Goal: Information Seeking & Learning: Understand process/instructions

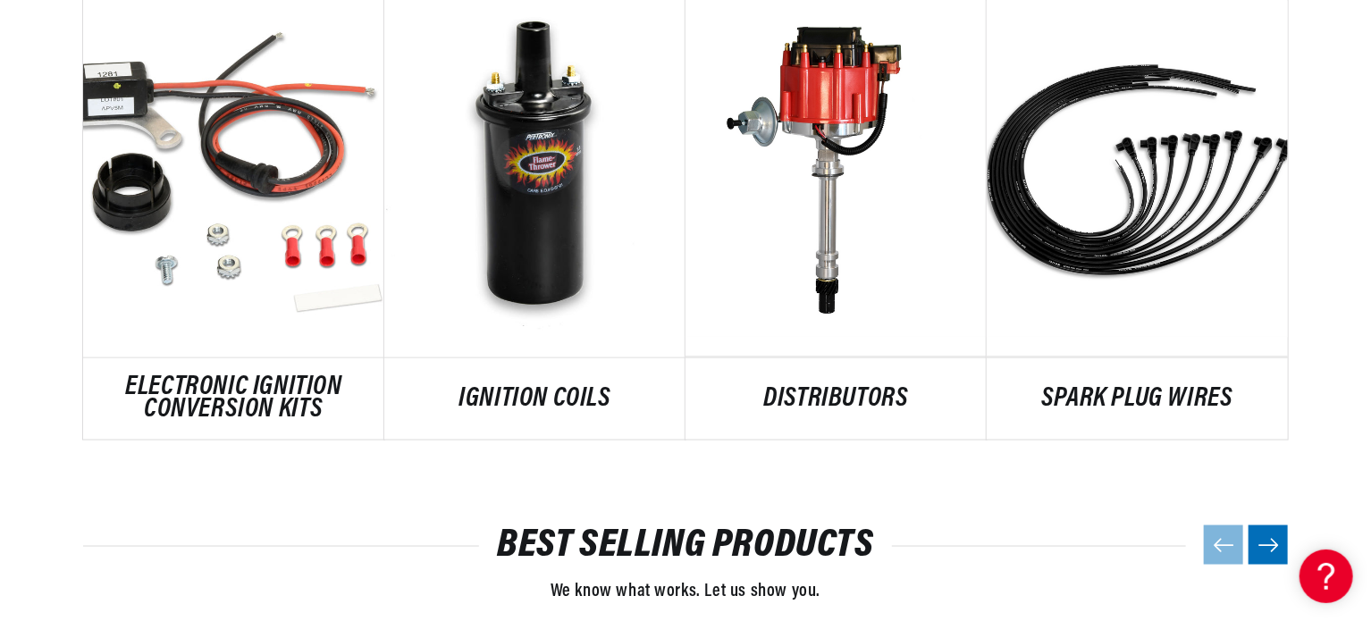
scroll to position [1080, 0]
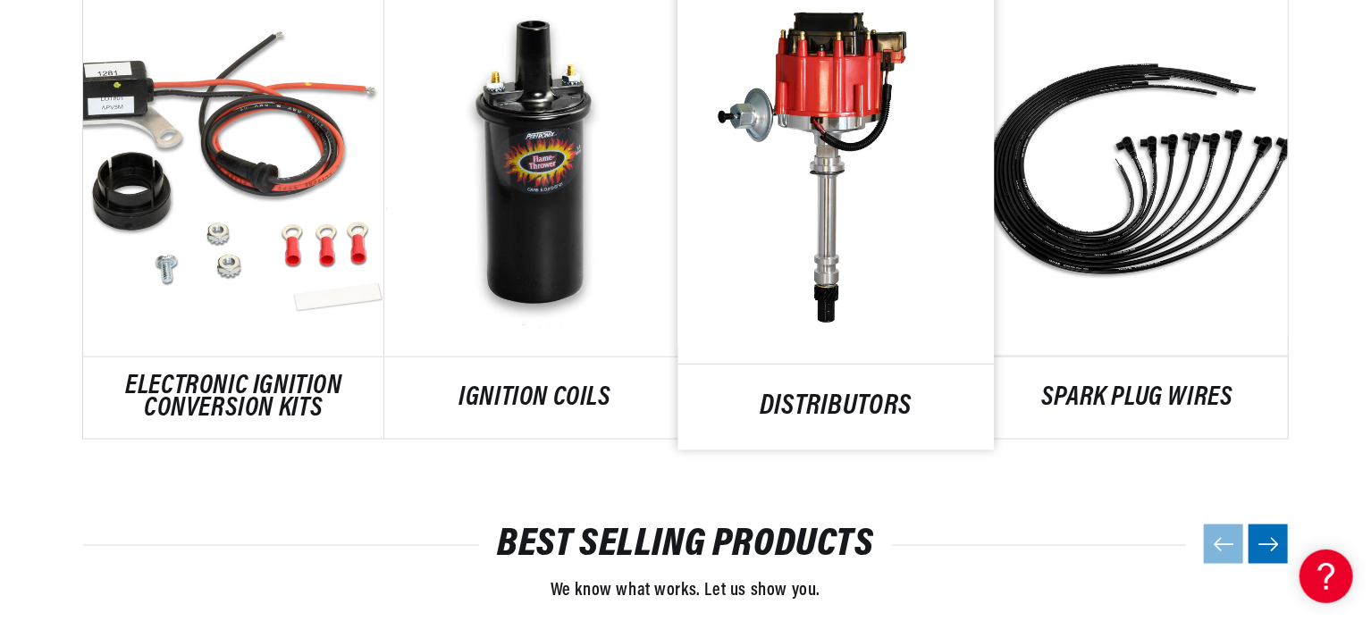
click at [838, 396] on link "DISTRIBUTORS" at bounding box center [836, 408] width 316 height 24
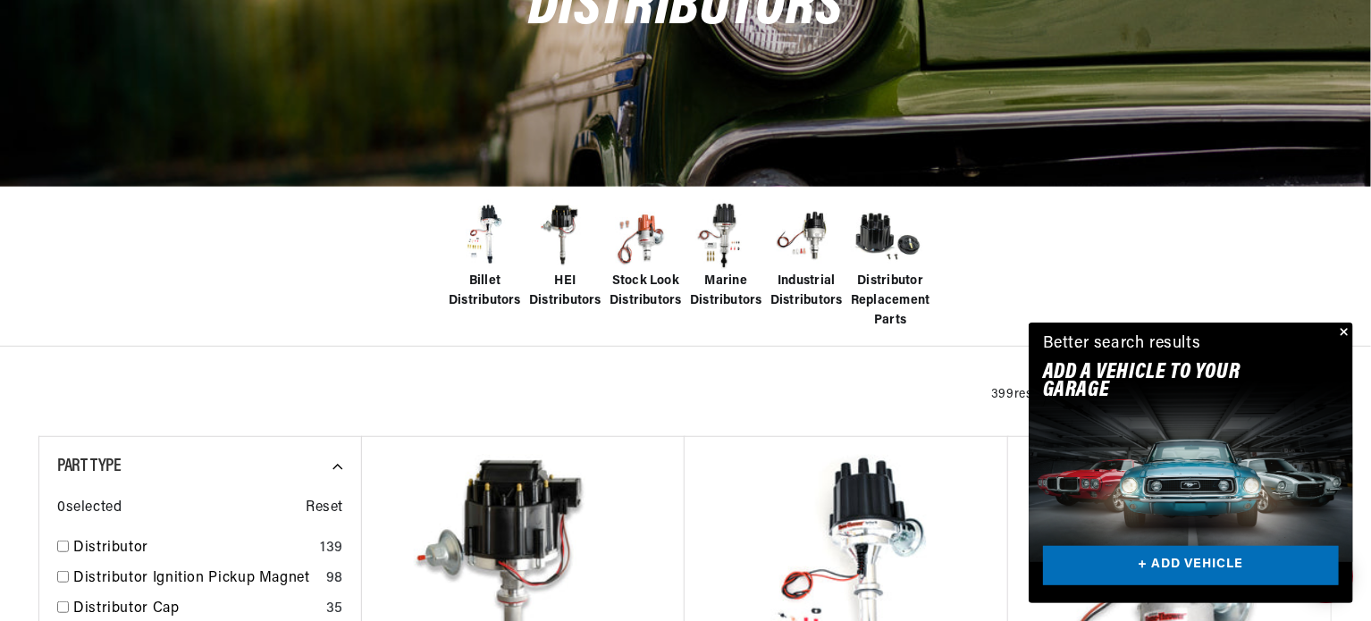
click at [1344, 332] on button "Close" at bounding box center [1342, 333] width 21 height 21
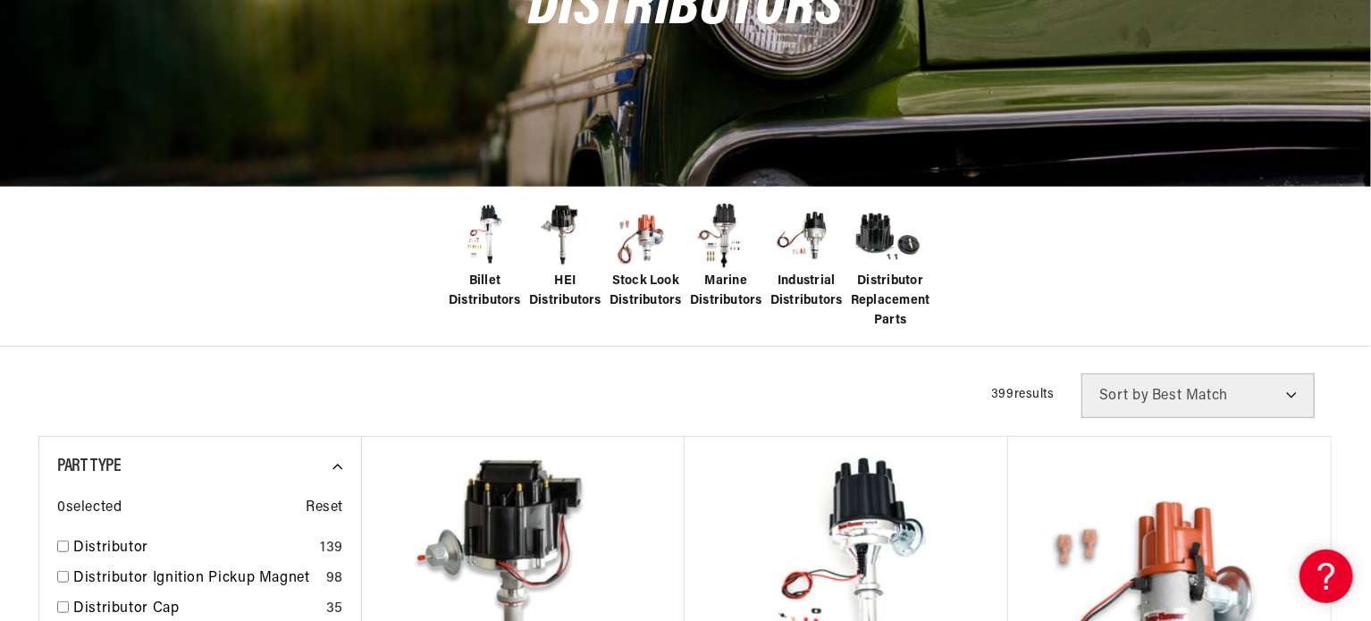
scroll to position [0, 667]
click at [644, 239] on img at bounding box center [646, 236] width 72 height 72
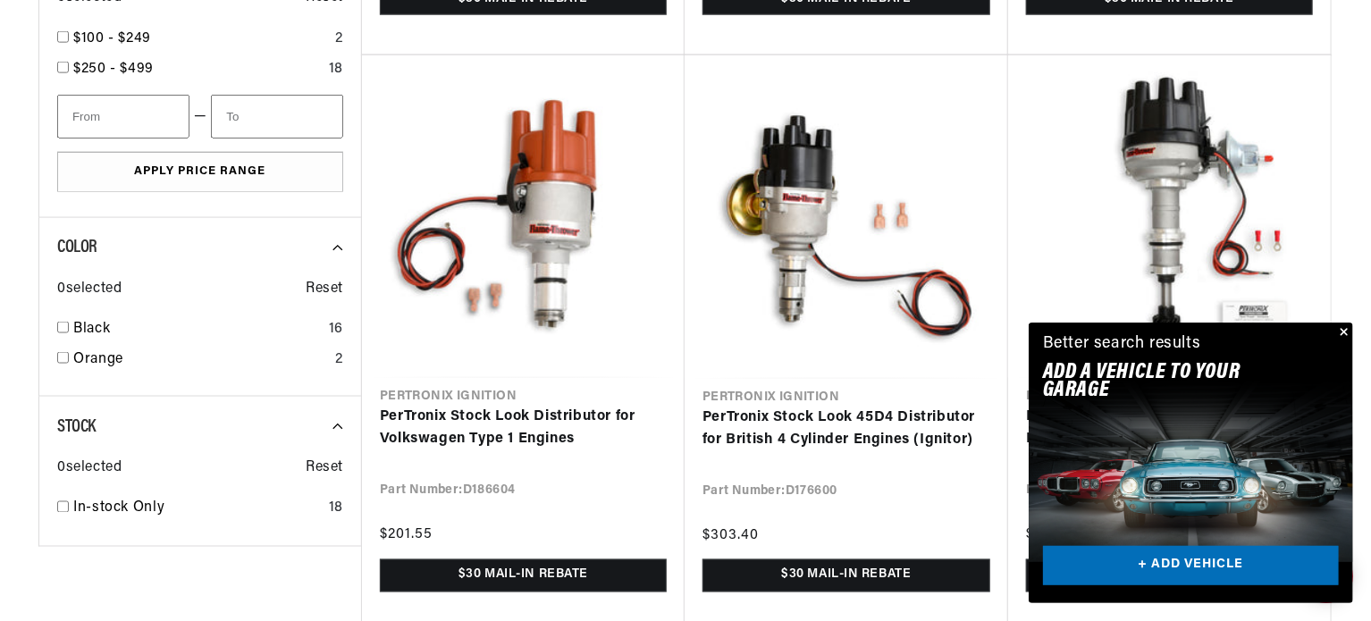
scroll to position [1230, 0]
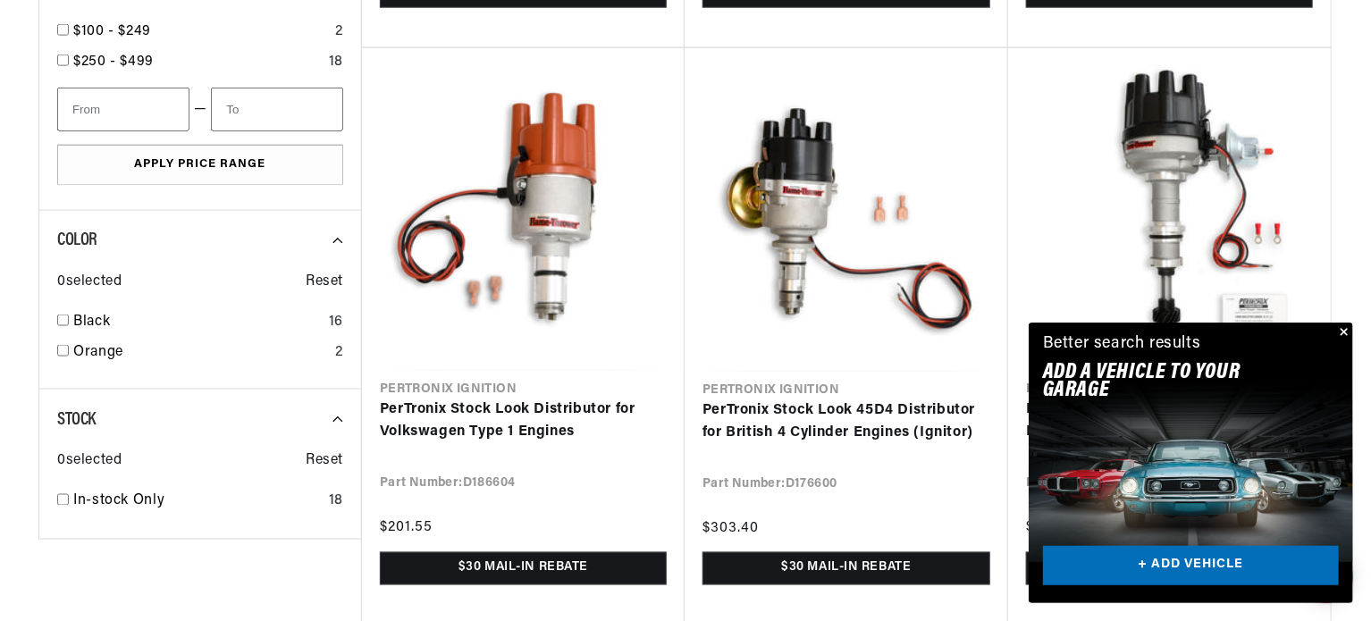
click at [1342, 330] on button "Close" at bounding box center [1342, 333] width 21 height 21
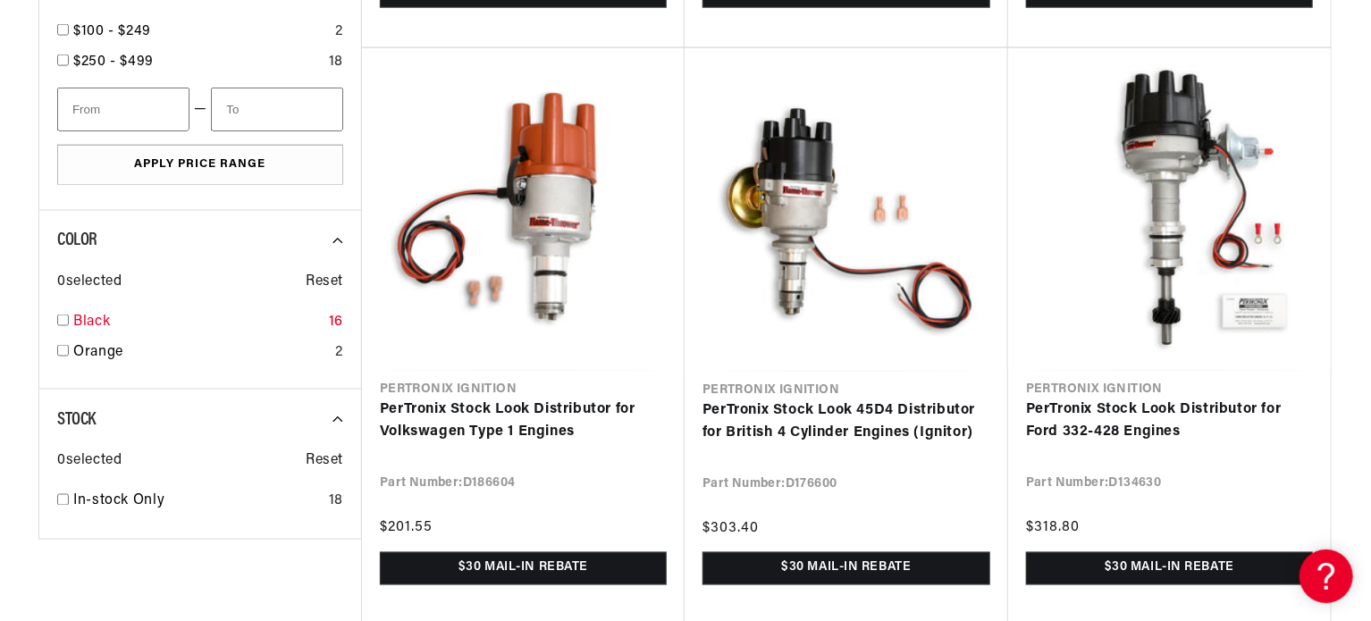
scroll to position [0, 0]
click at [63, 320] on input "checkbox" at bounding box center [63, 321] width 12 height 12
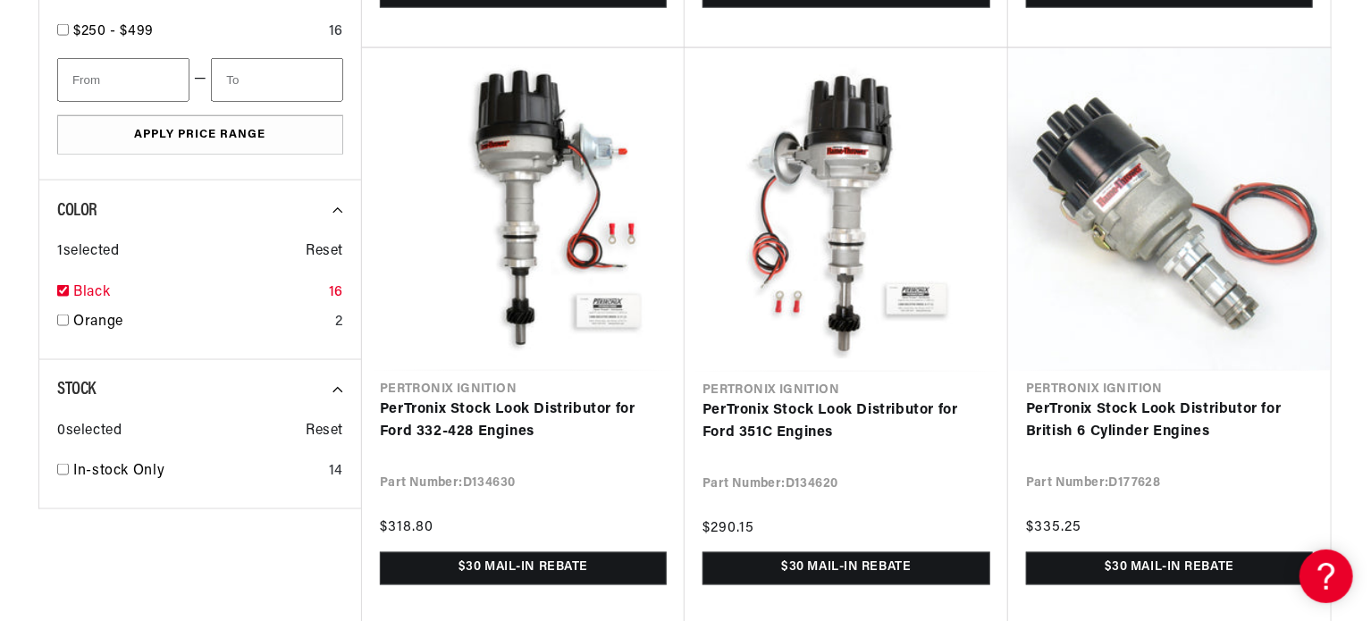
checkbox input "true"
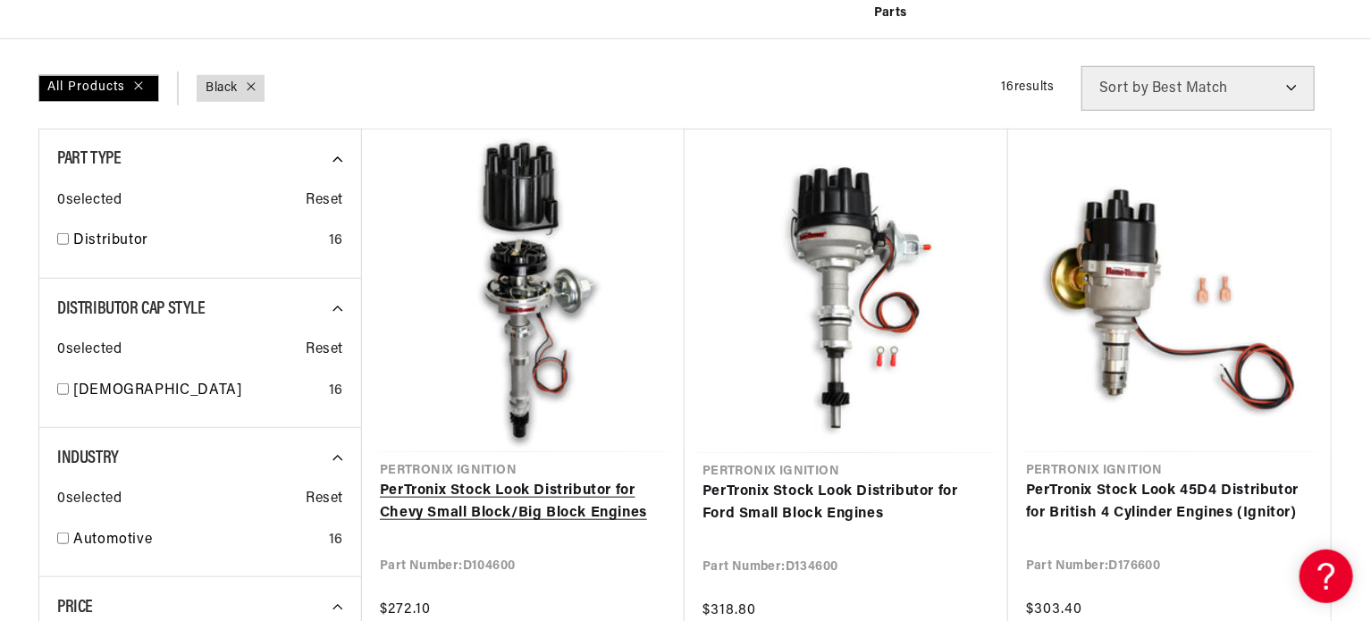
scroll to position [575, 0]
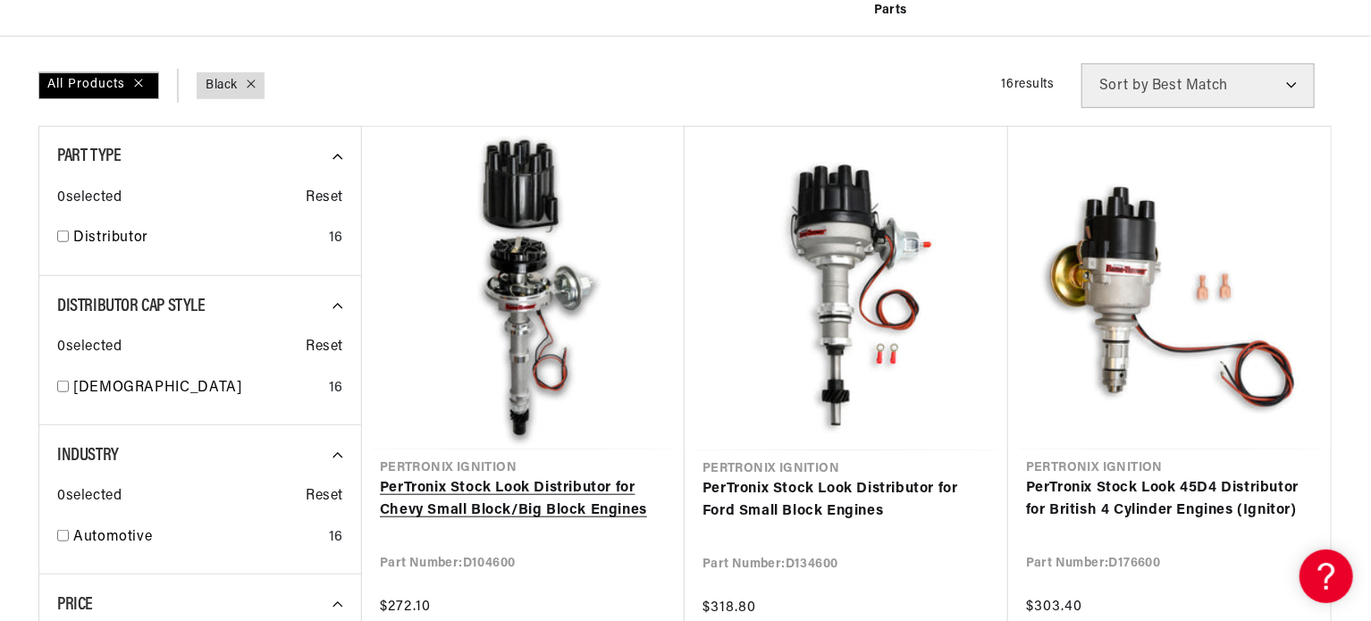
click at [515, 477] on link "PerTronix Stock Look Distributor for Chevy Small Block/Big Block Engines" at bounding box center [523, 500] width 287 height 46
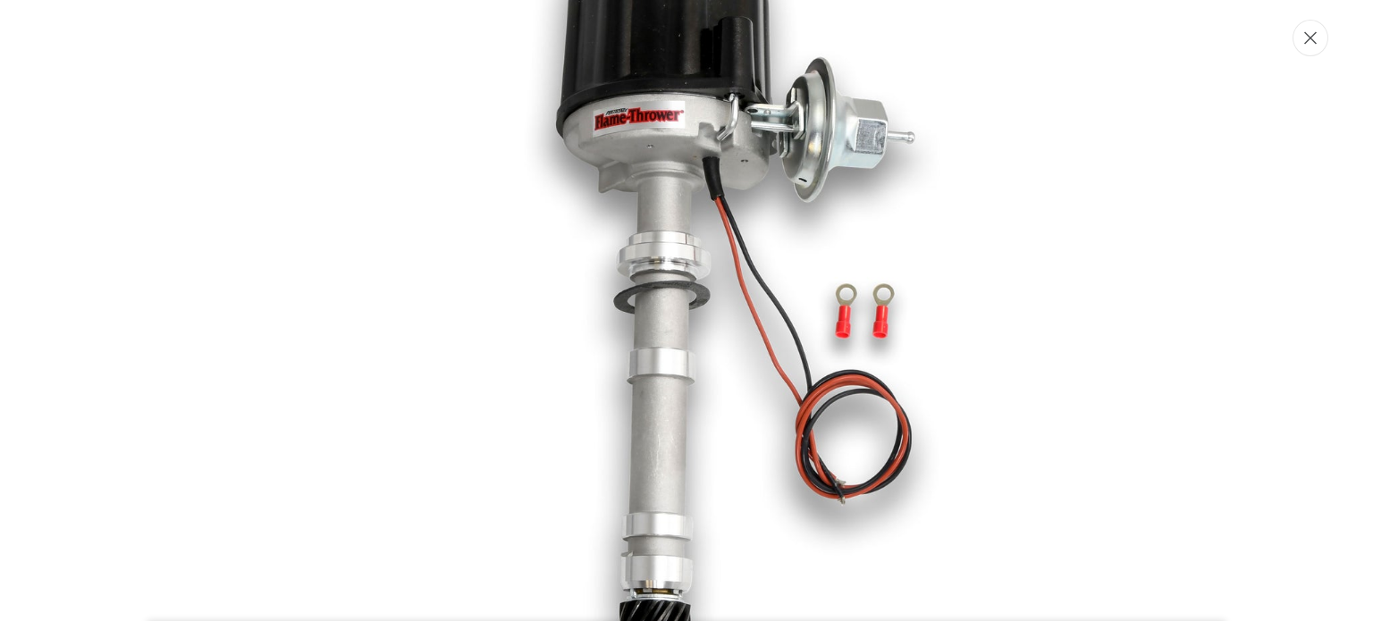
click at [1316, 39] on icon "Close" at bounding box center [1310, 37] width 13 height 13
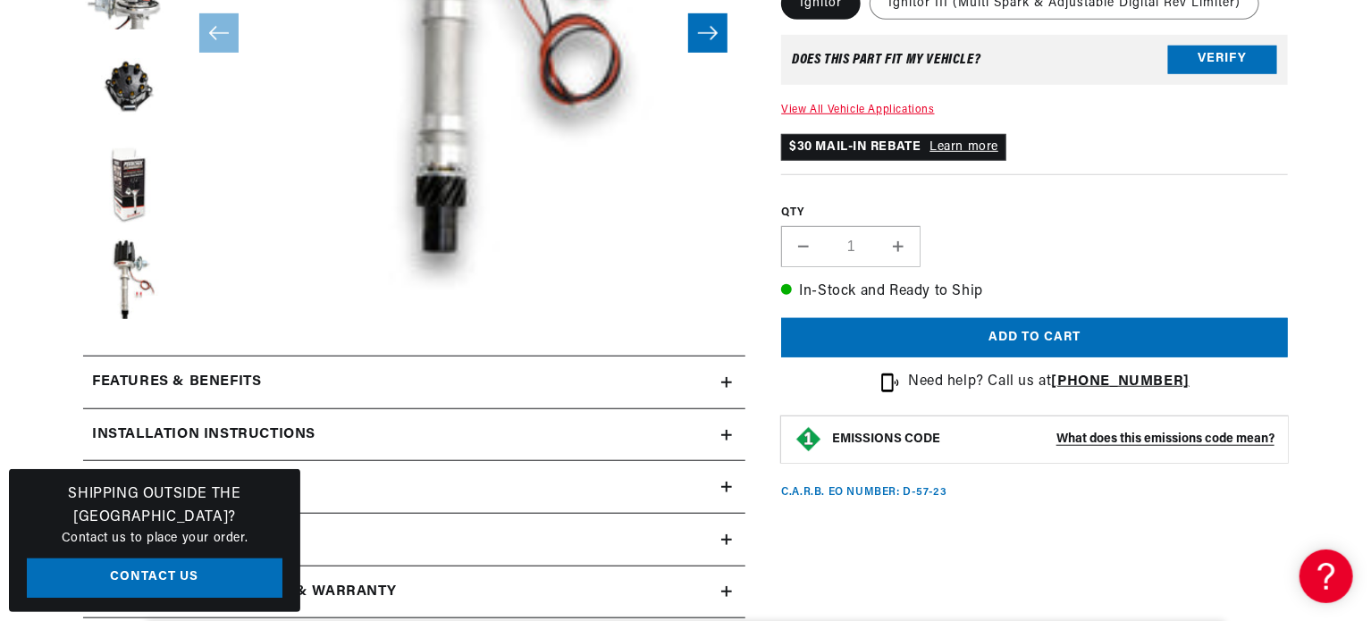
scroll to position [0, 667]
click at [132, 188] on button "Load image 5 in gallery view" at bounding box center [127, 184] width 89 height 89
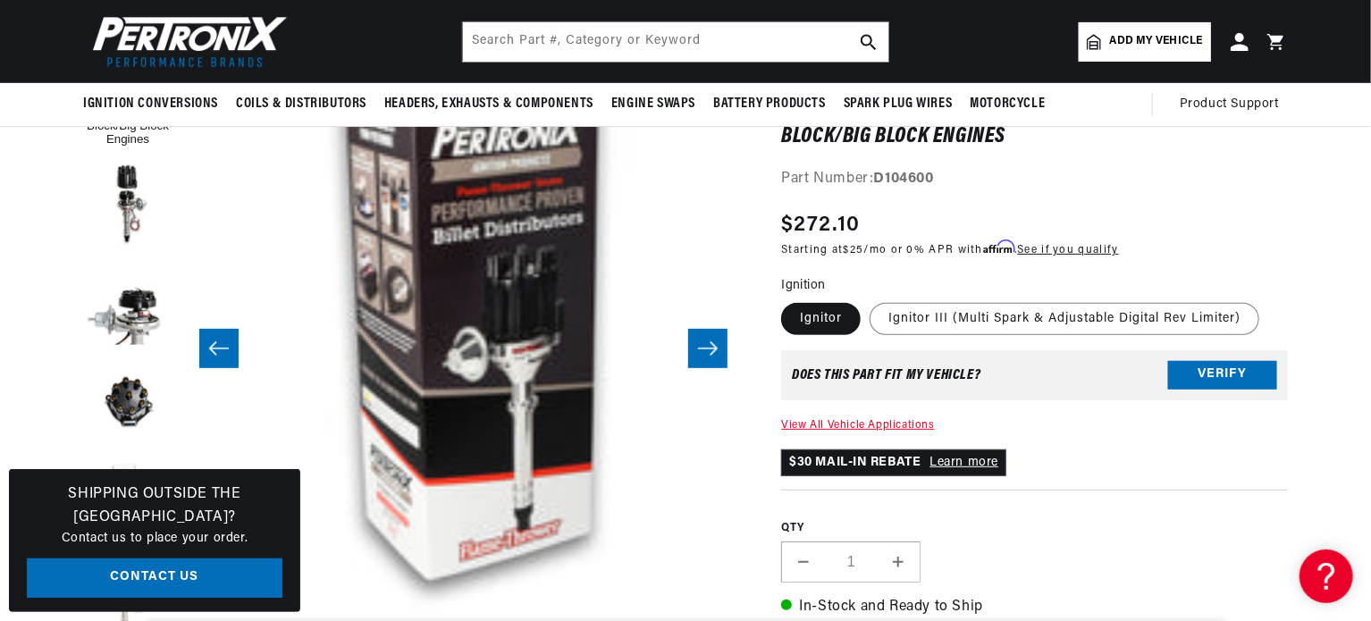
scroll to position [191, 0]
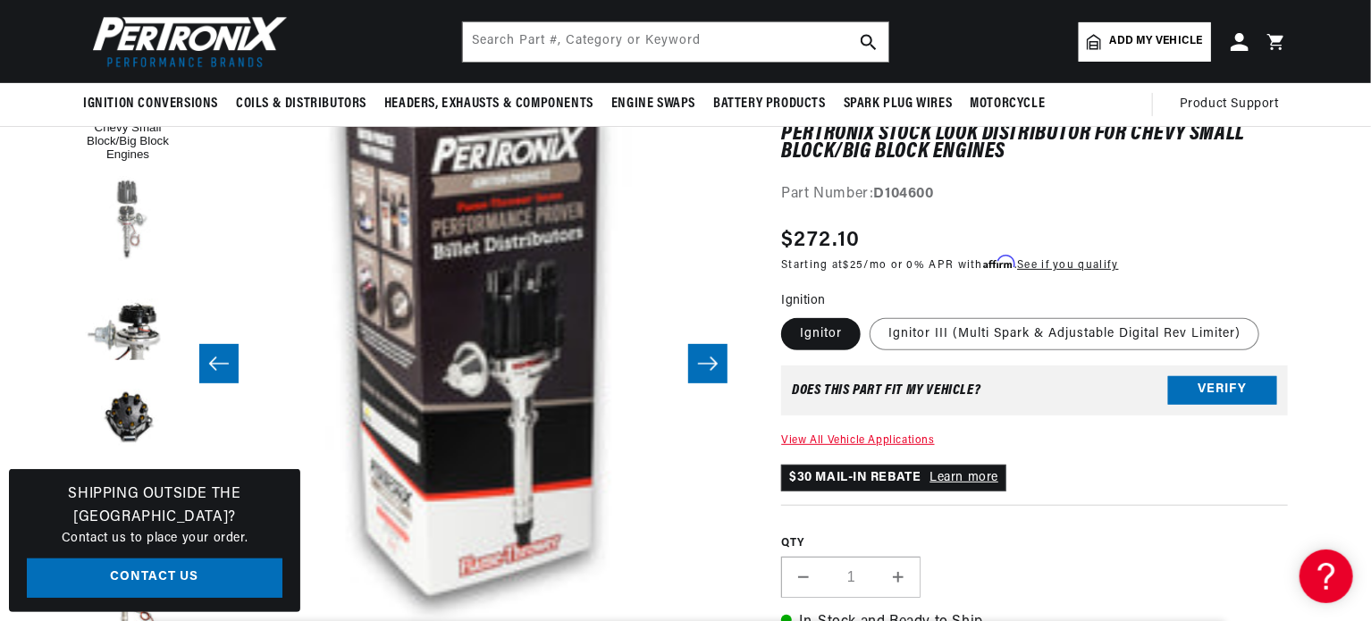
click at [125, 213] on button "Load image 2 in gallery view" at bounding box center [127, 220] width 89 height 89
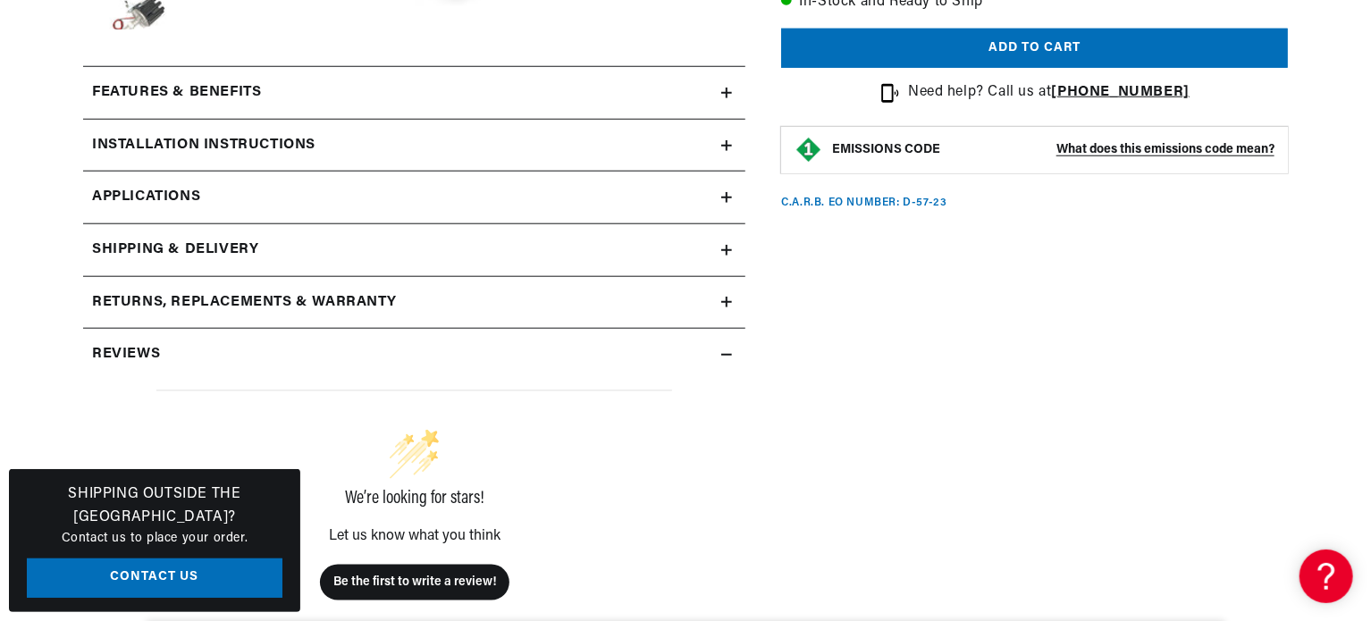
scroll to position [811, 0]
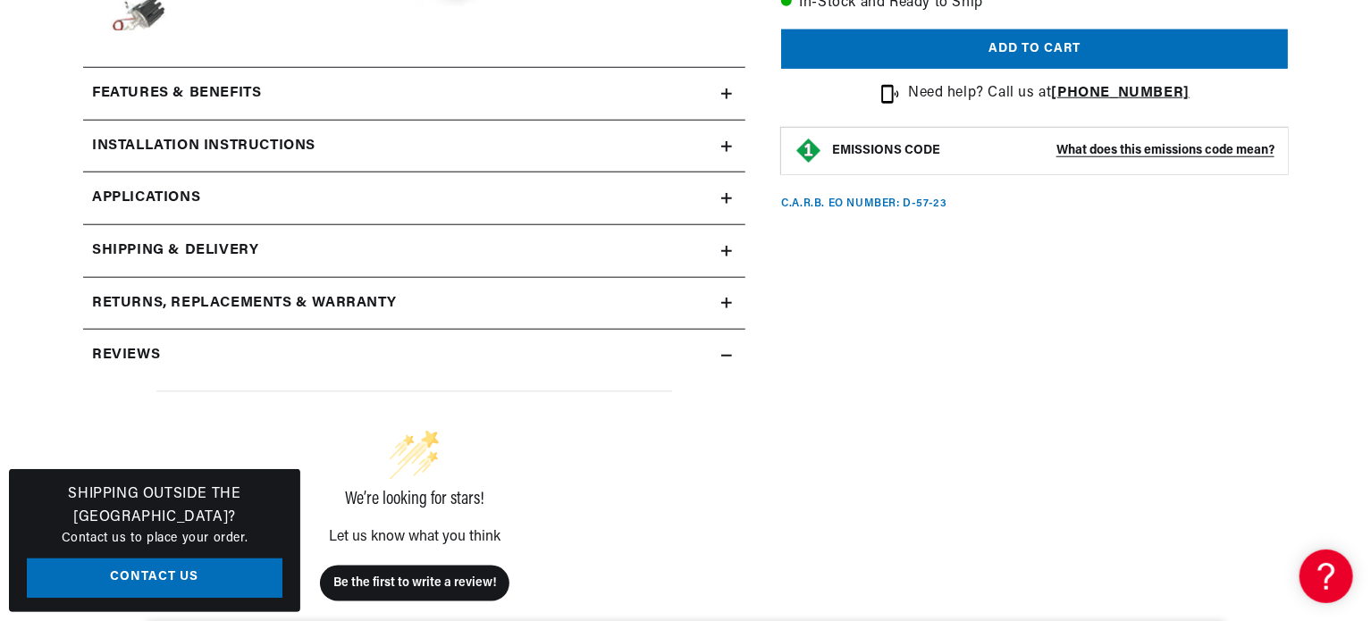
click at [461, 92] on div "Features & Benefits" at bounding box center [402, 93] width 638 height 23
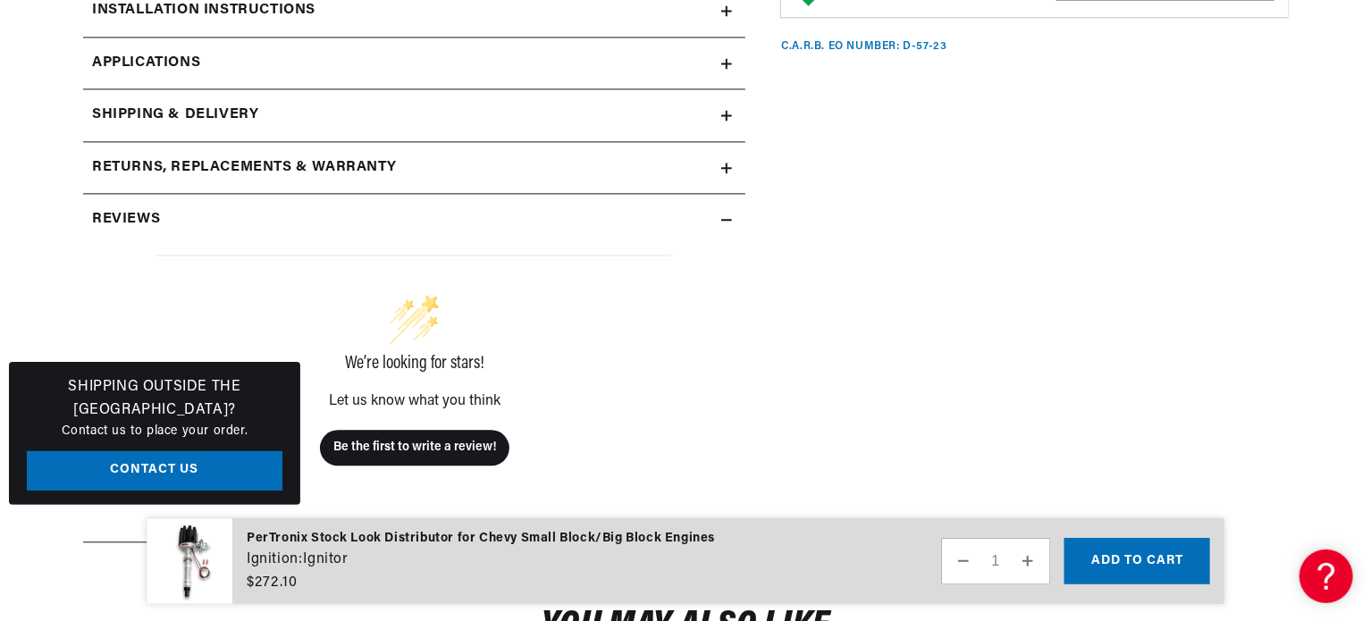
scroll to position [1985, 0]
click at [450, 215] on div "Reviews" at bounding box center [402, 218] width 638 height 23
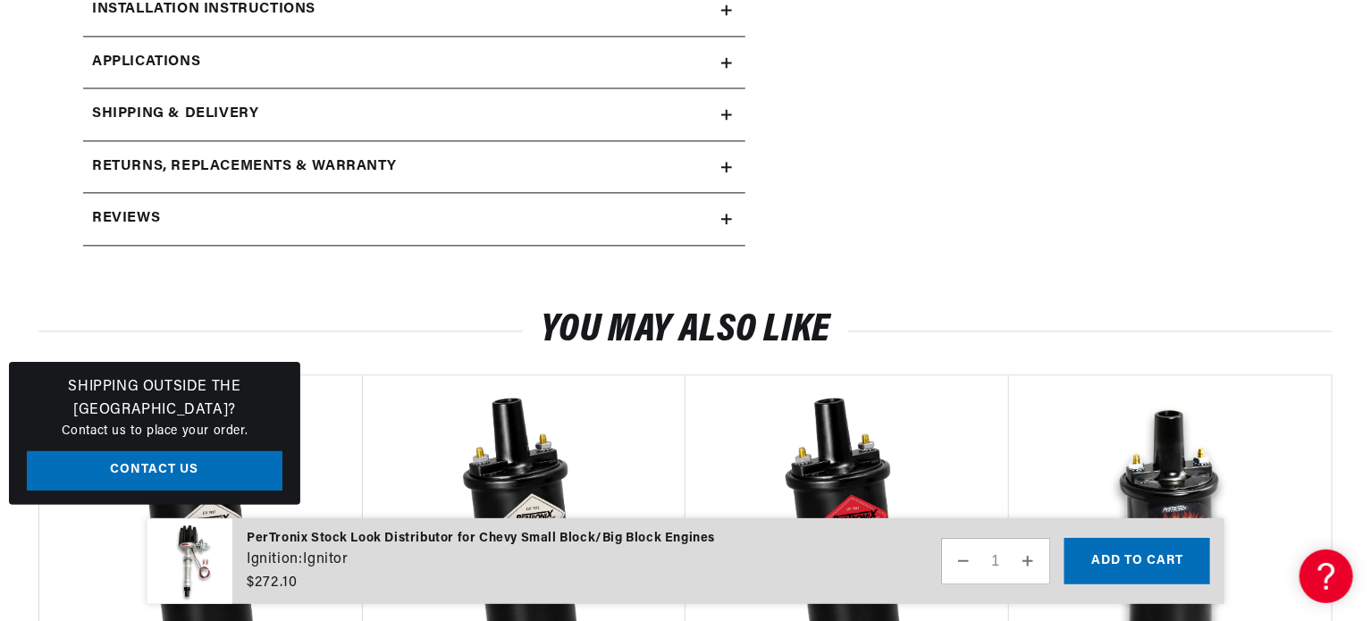
scroll to position [0, 0]
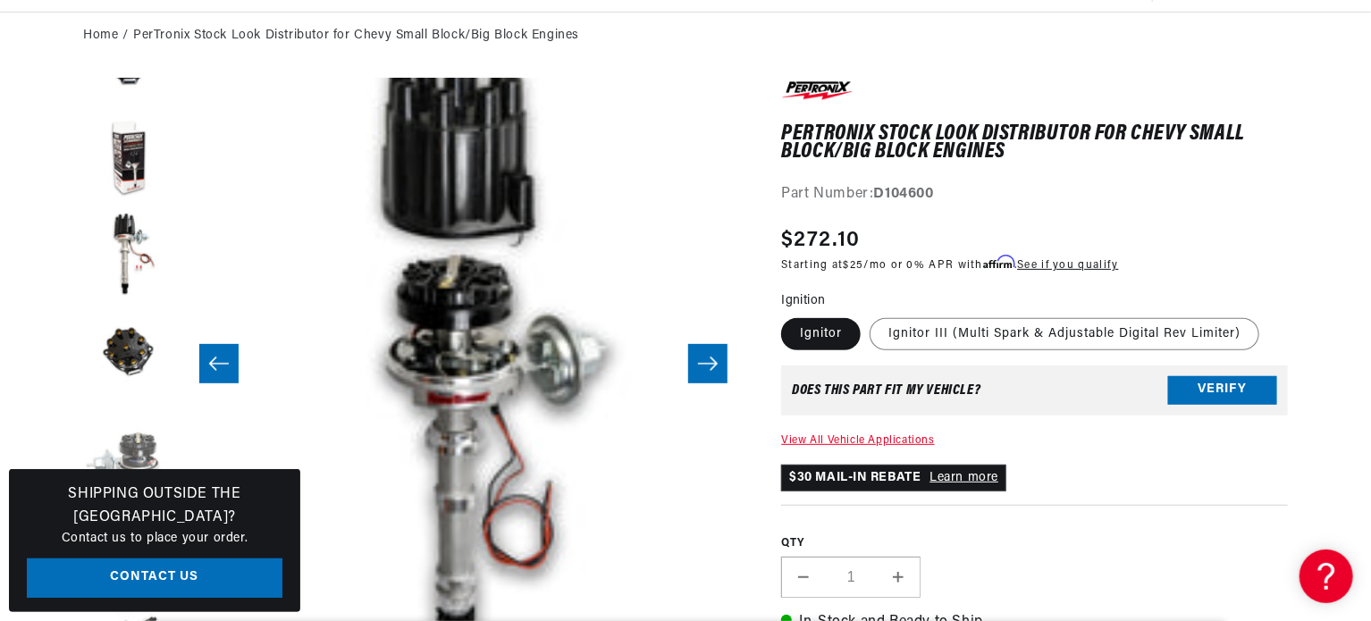
scroll to position [0, 667]
click at [122, 339] on button "Load image 7 in gallery view" at bounding box center [127, 354] width 89 height 89
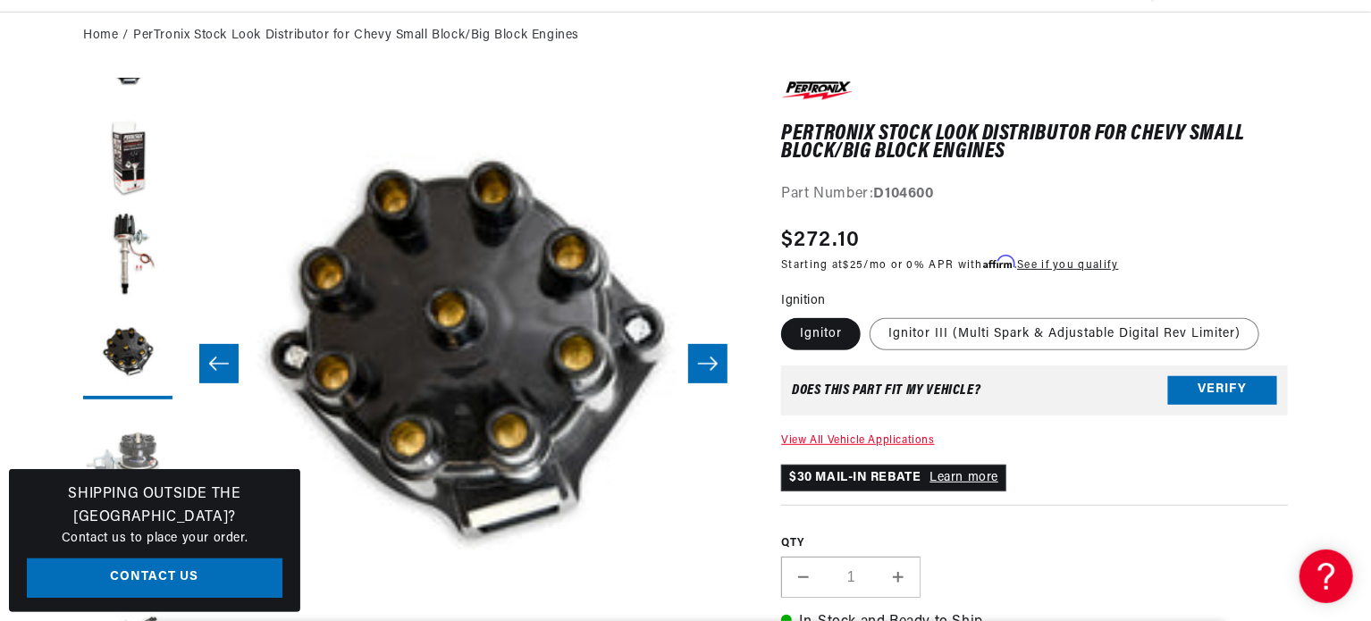
scroll to position [0, 0]
click at [129, 453] on button "Load image 8 in gallery view" at bounding box center [127, 452] width 89 height 89
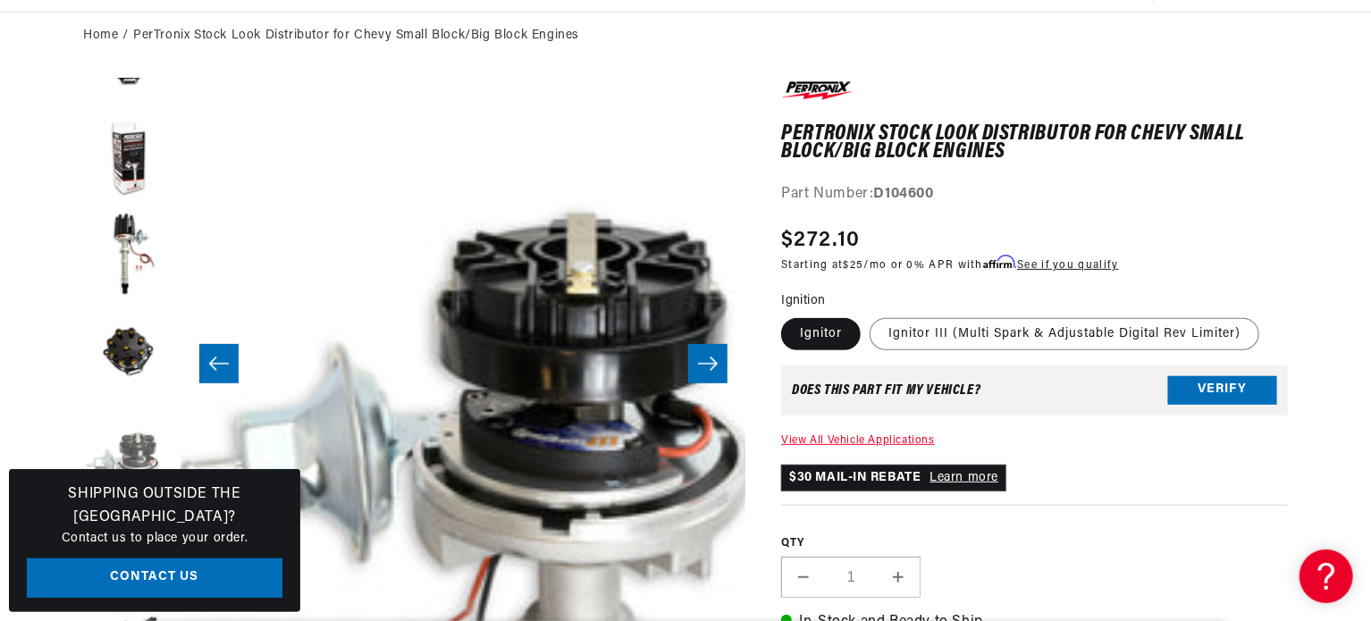
scroll to position [0, 3951]
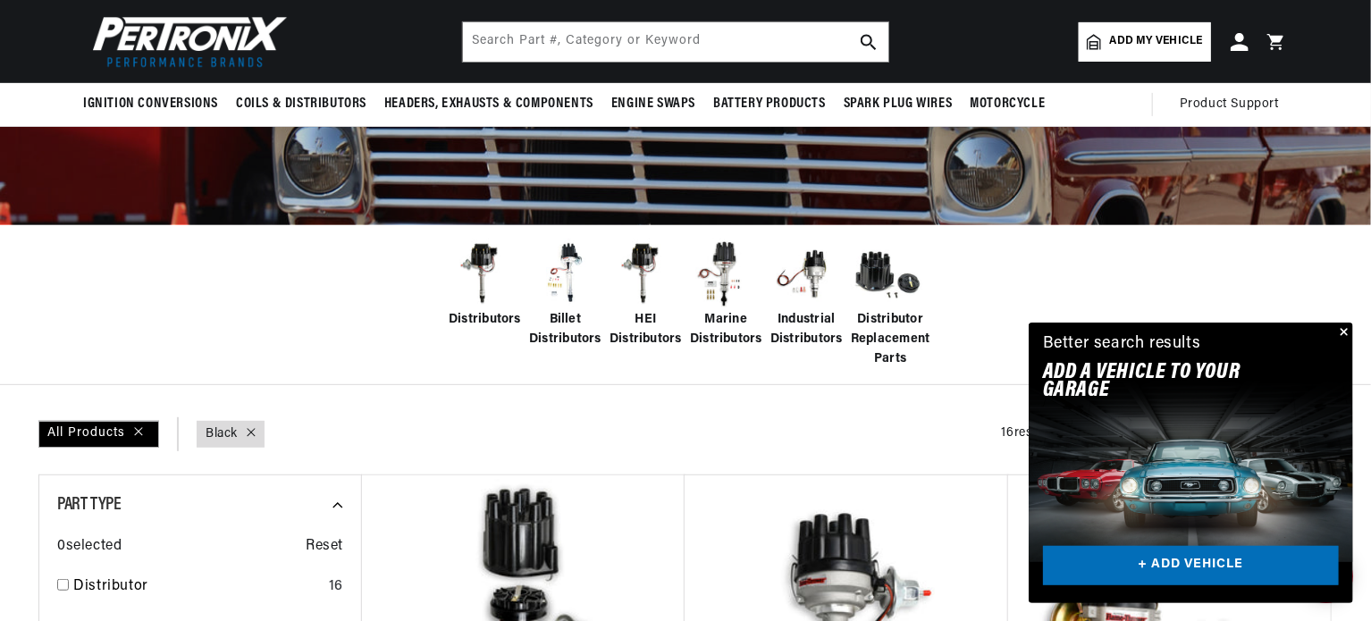
scroll to position [224, 0]
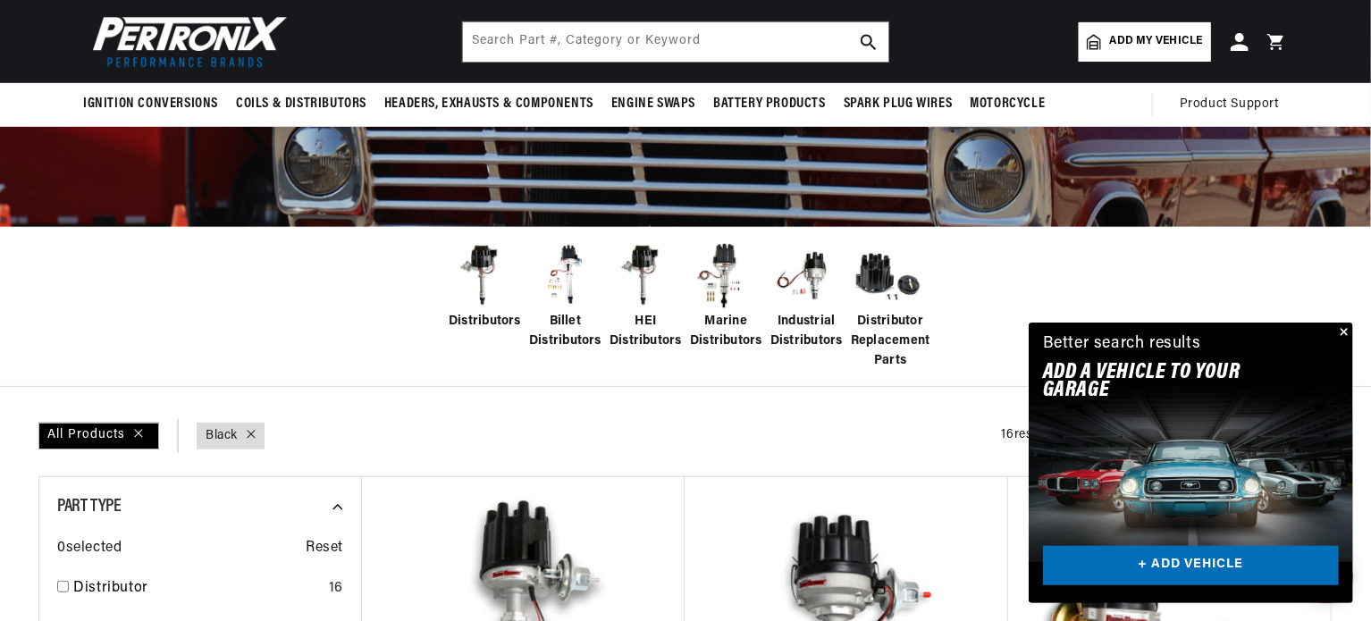
click at [645, 267] on img at bounding box center [646, 276] width 72 height 72
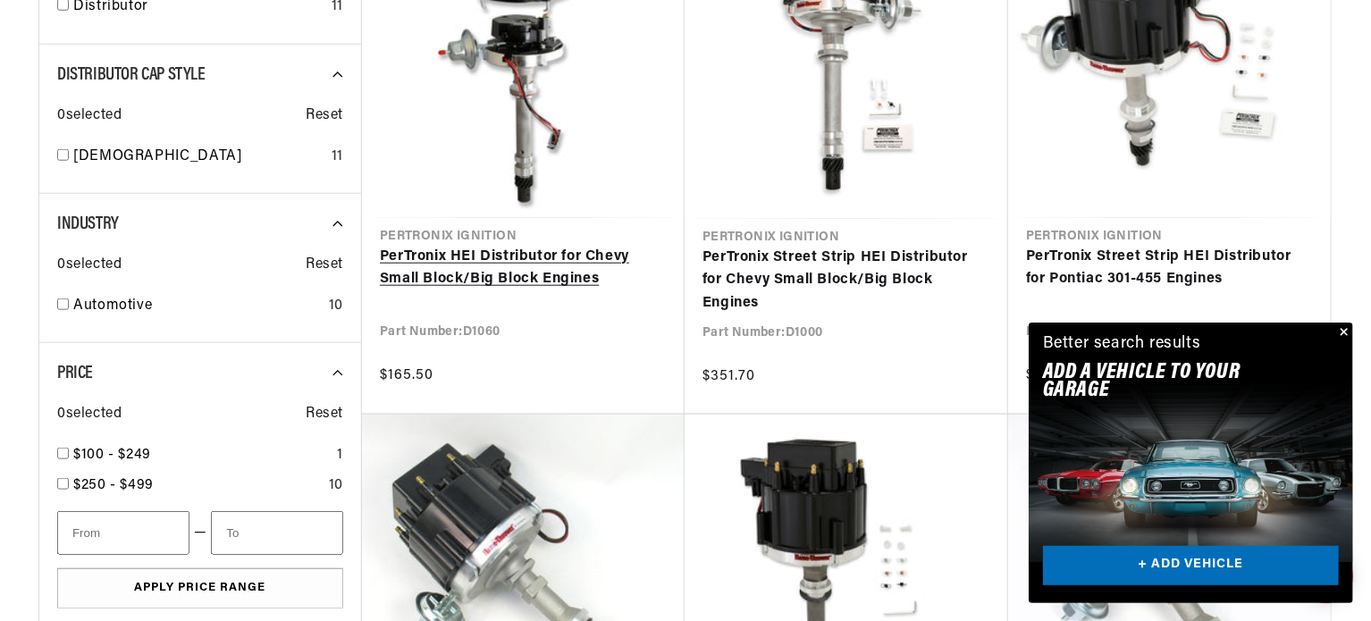
scroll to position [807, 0]
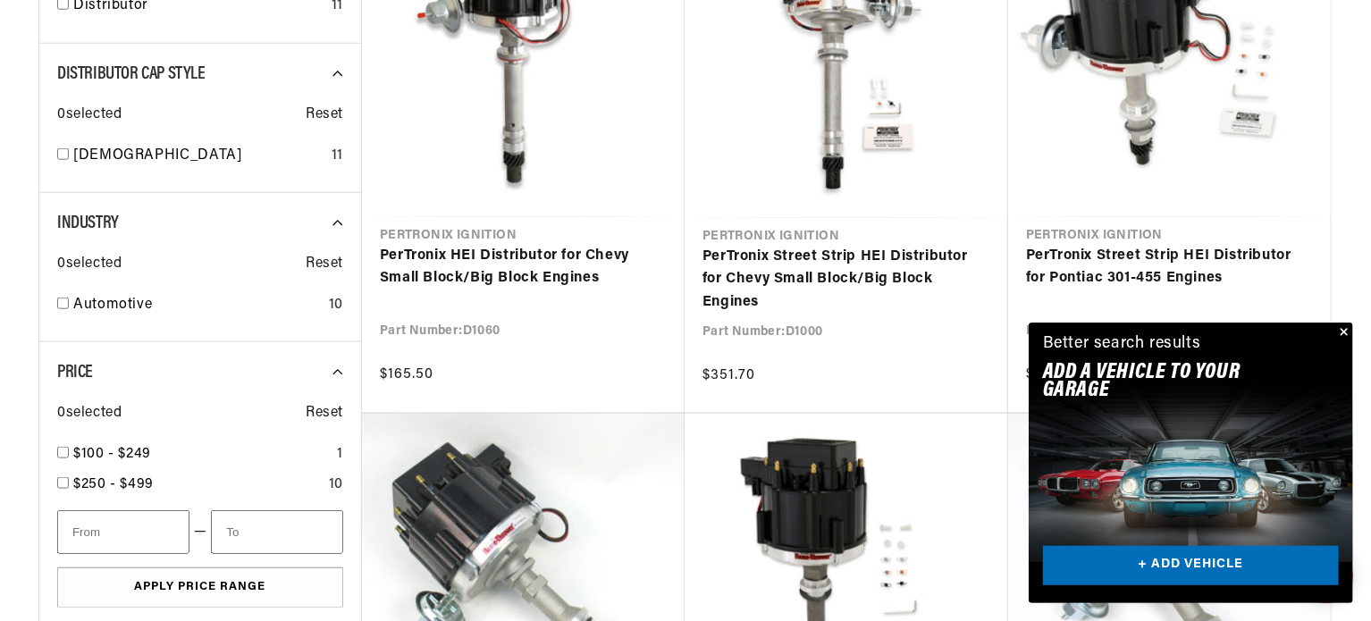
click at [1342, 330] on button "Close" at bounding box center [1342, 333] width 21 height 21
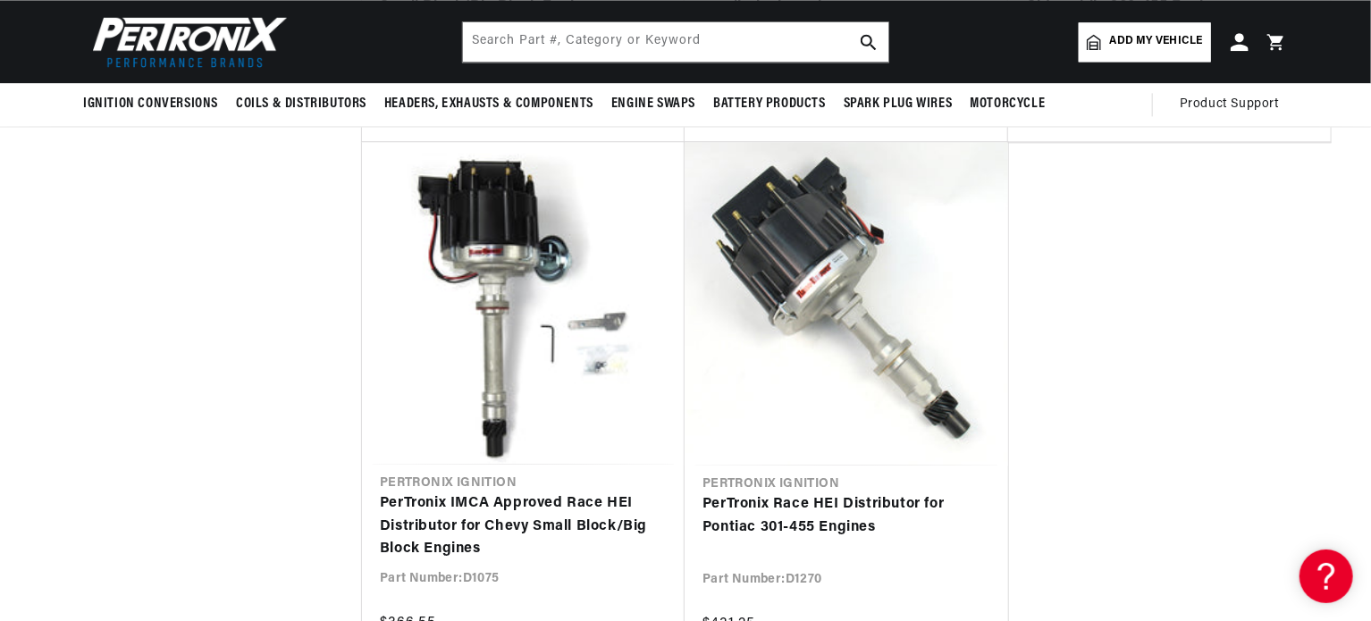
scroll to position [0, 0]
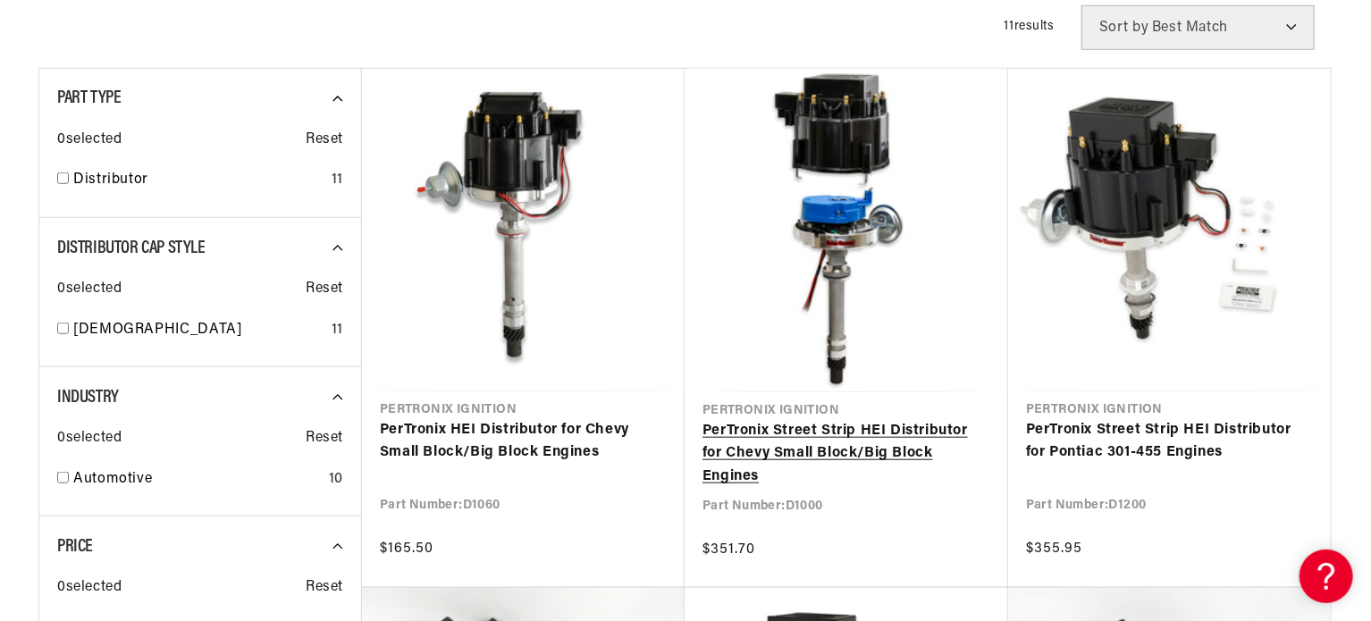
click at [773, 435] on link "PerTronix Street Strip HEI Distributor for Chevy Small Block/Big Block Engines" at bounding box center [847, 454] width 288 height 69
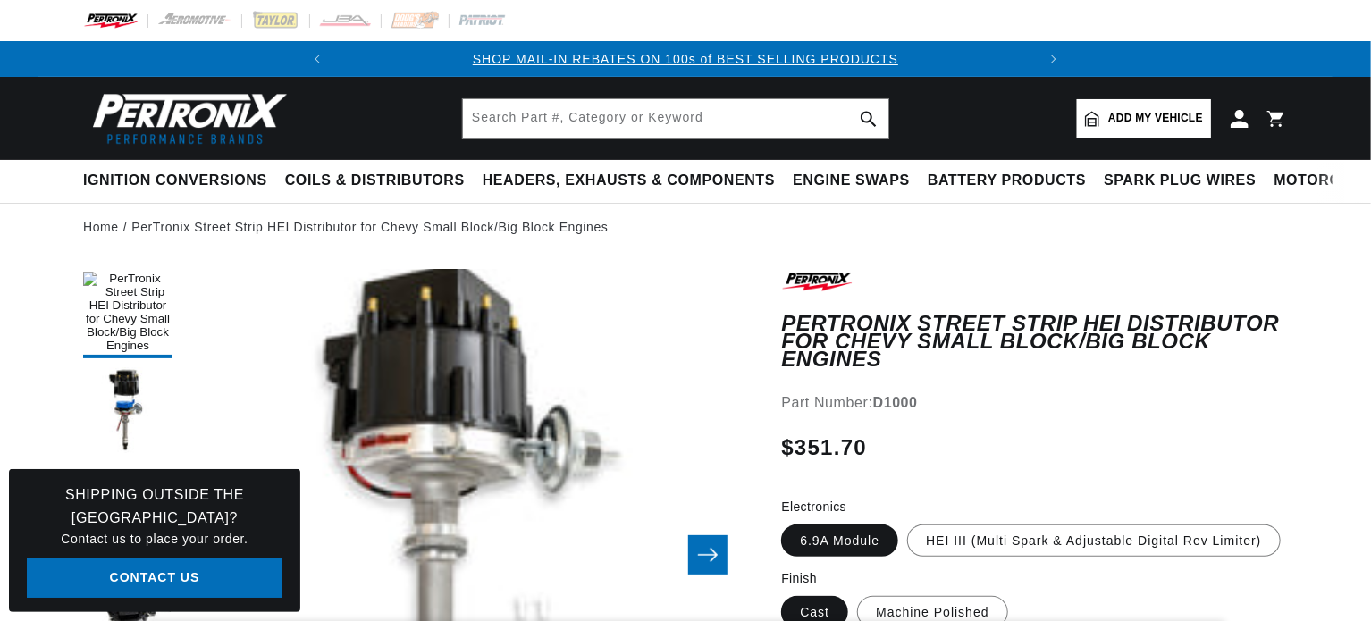
scroll to position [175, 0]
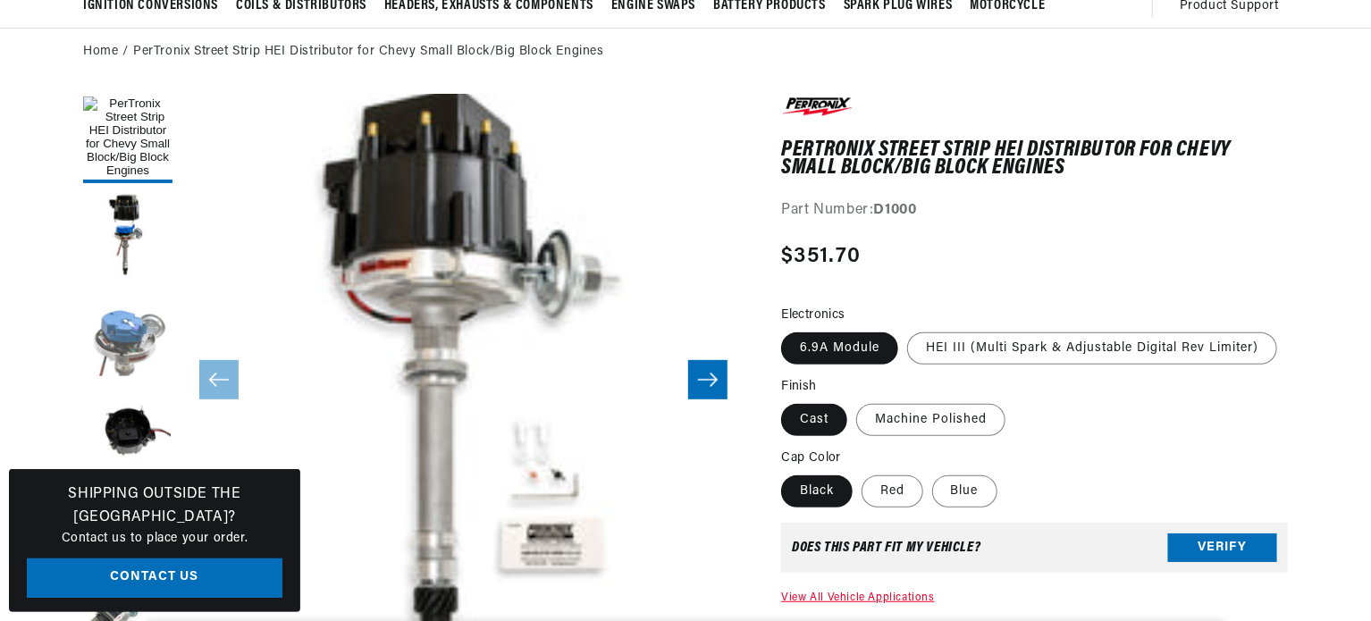
click at [122, 346] on button "Load image 3 in gallery view" at bounding box center [127, 334] width 89 height 89
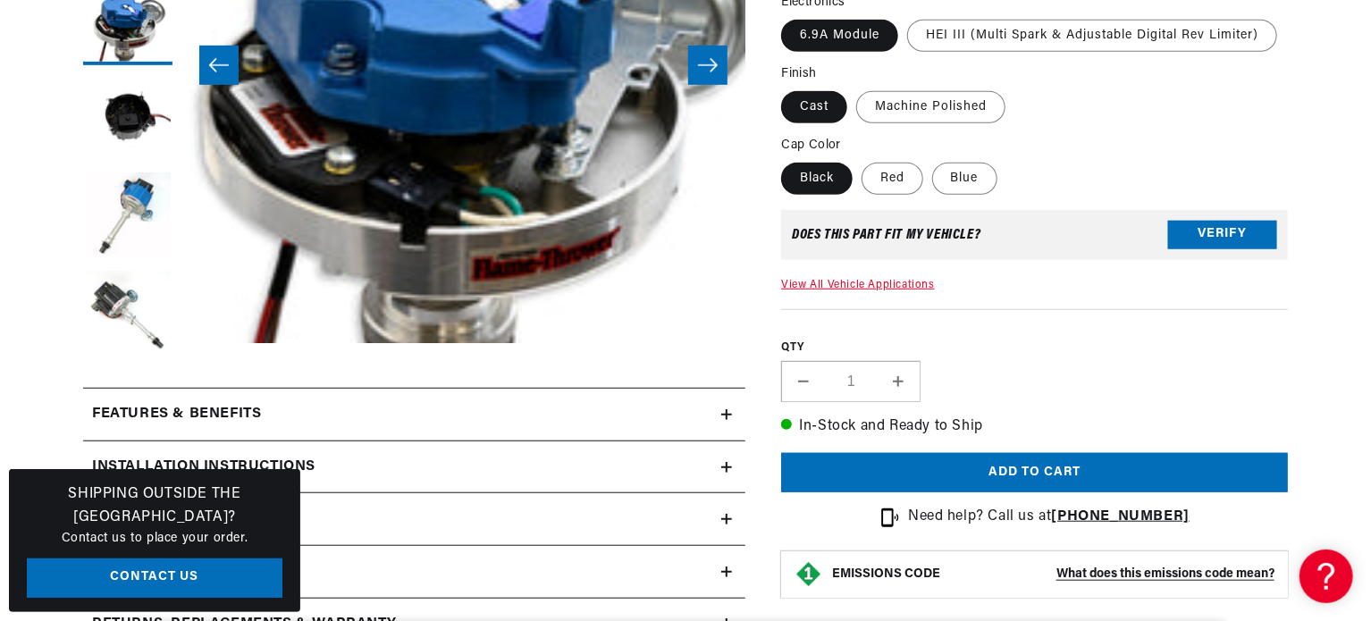
scroll to position [492, 0]
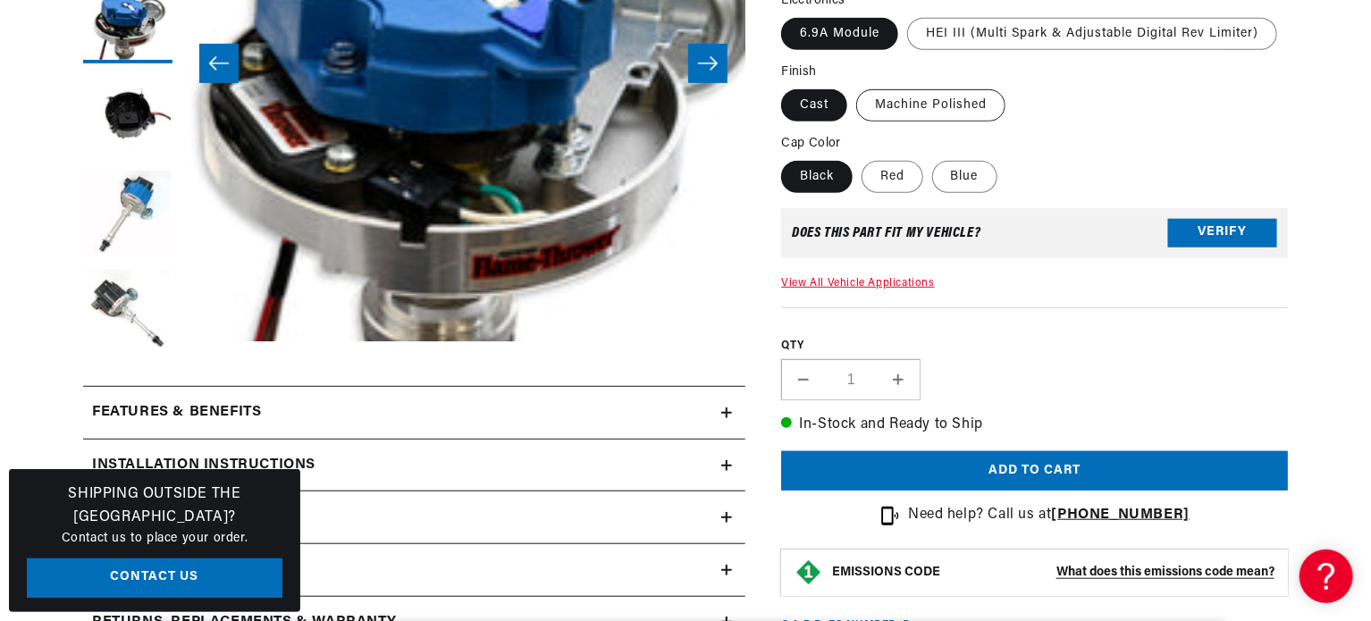
click at [916, 101] on label "Machine Polished" at bounding box center [930, 105] width 149 height 32
click at [857, 87] on input "Machine Polished" at bounding box center [856, 86] width 1 height 1
radio input "true"
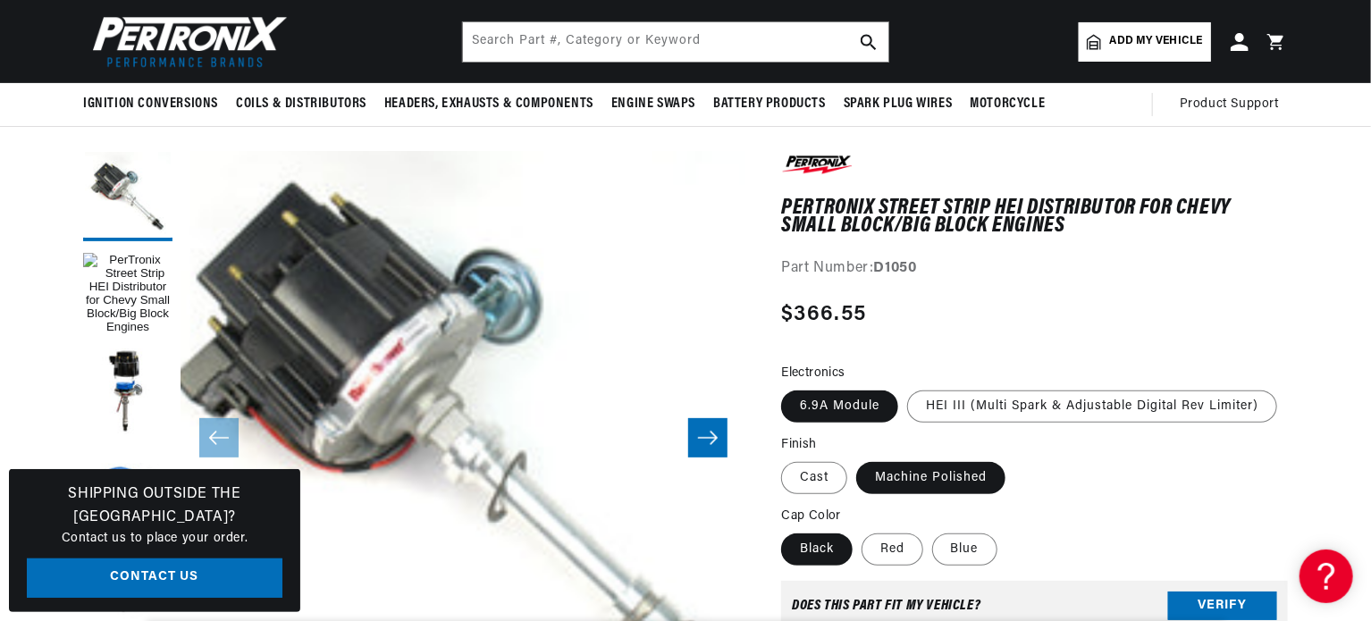
scroll to position [218, 0]
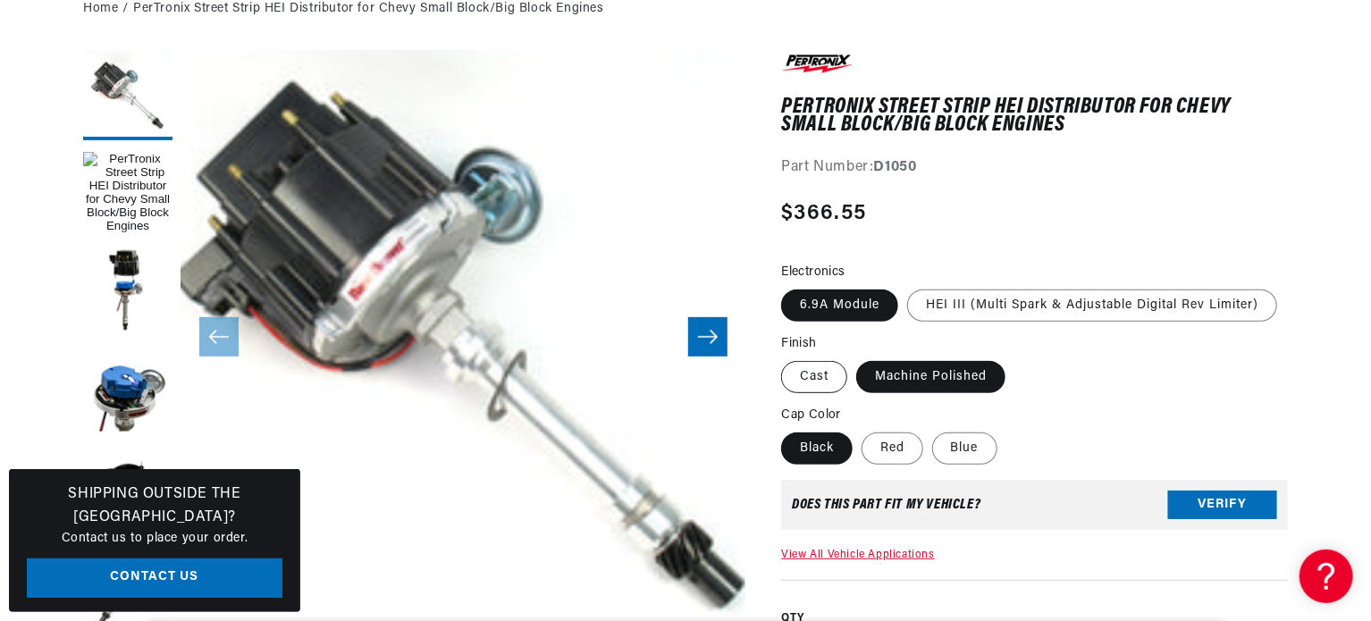
click at [814, 373] on label "Cast" at bounding box center [814, 377] width 66 height 32
click at [787, 358] on input "Cast" at bounding box center [786, 358] width 1 height 1
radio input "true"
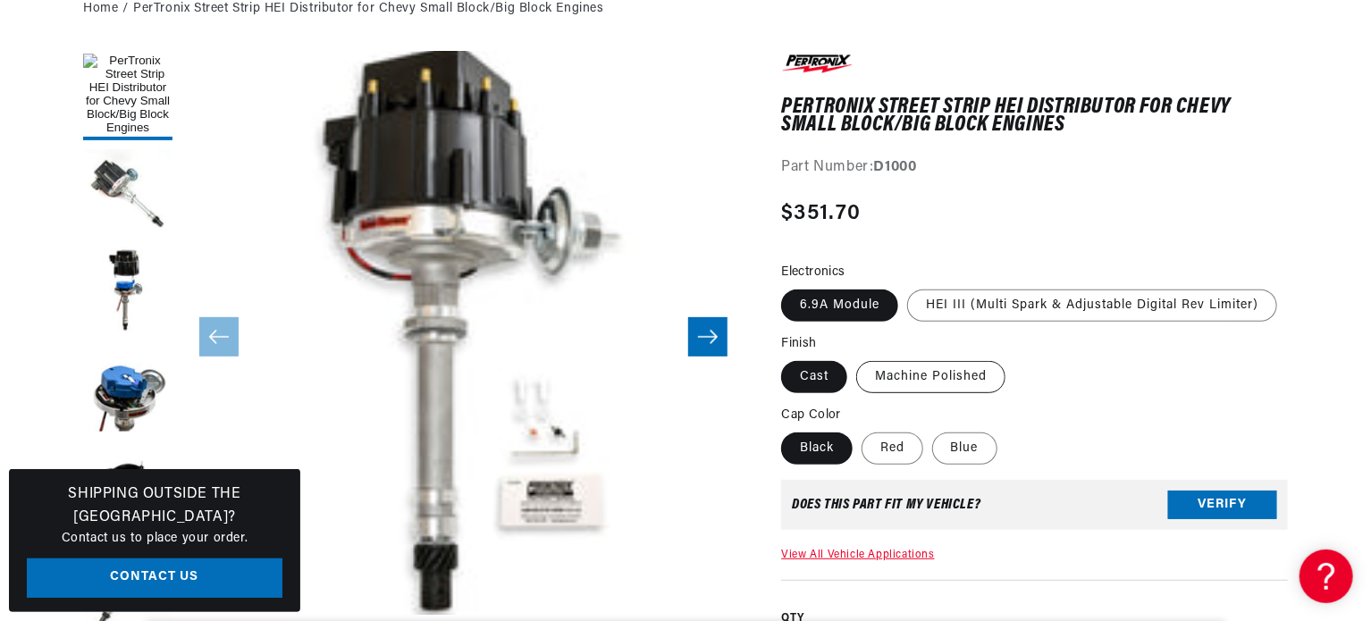
scroll to position [0, 658]
click at [930, 375] on label "Machine Polished" at bounding box center [930, 377] width 149 height 32
click at [857, 358] on input "Machine Polished" at bounding box center [856, 358] width 1 height 1
radio input "true"
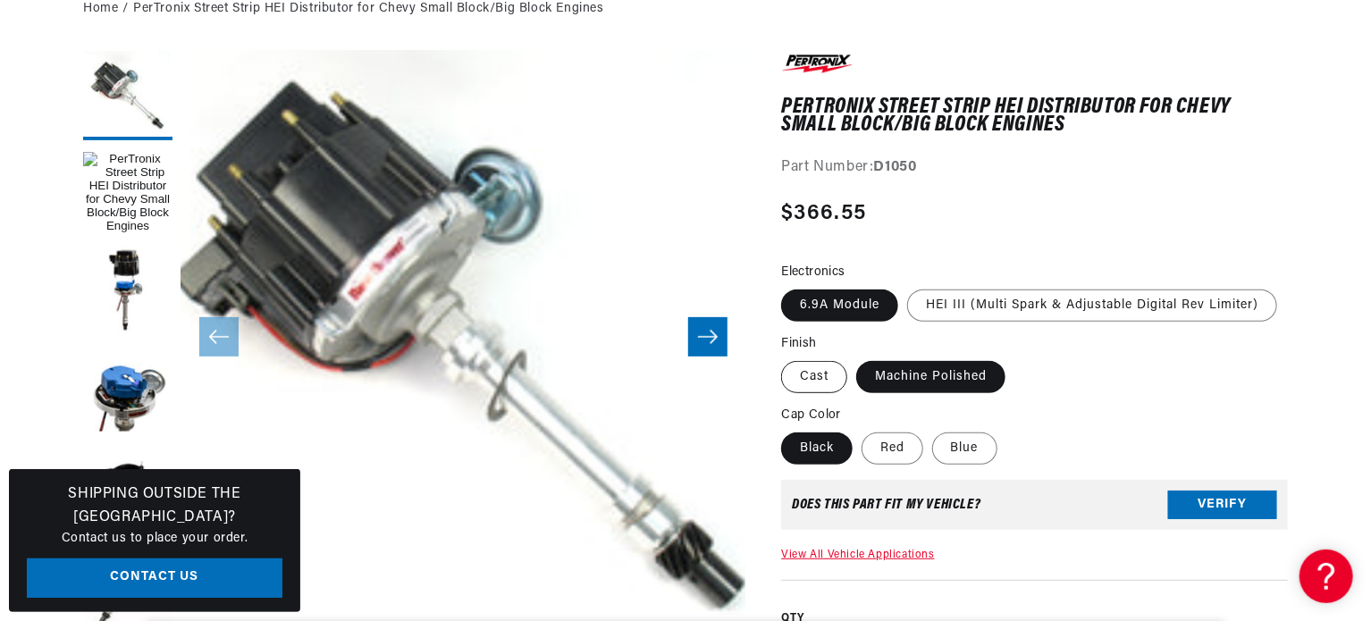
click at [807, 378] on label "Cast" at bounding box center [814, 377] width 66 height 32
click at [787, 358] on input "Cast" at bounding box center [786, 358] width 1 height 1
radio input "true"
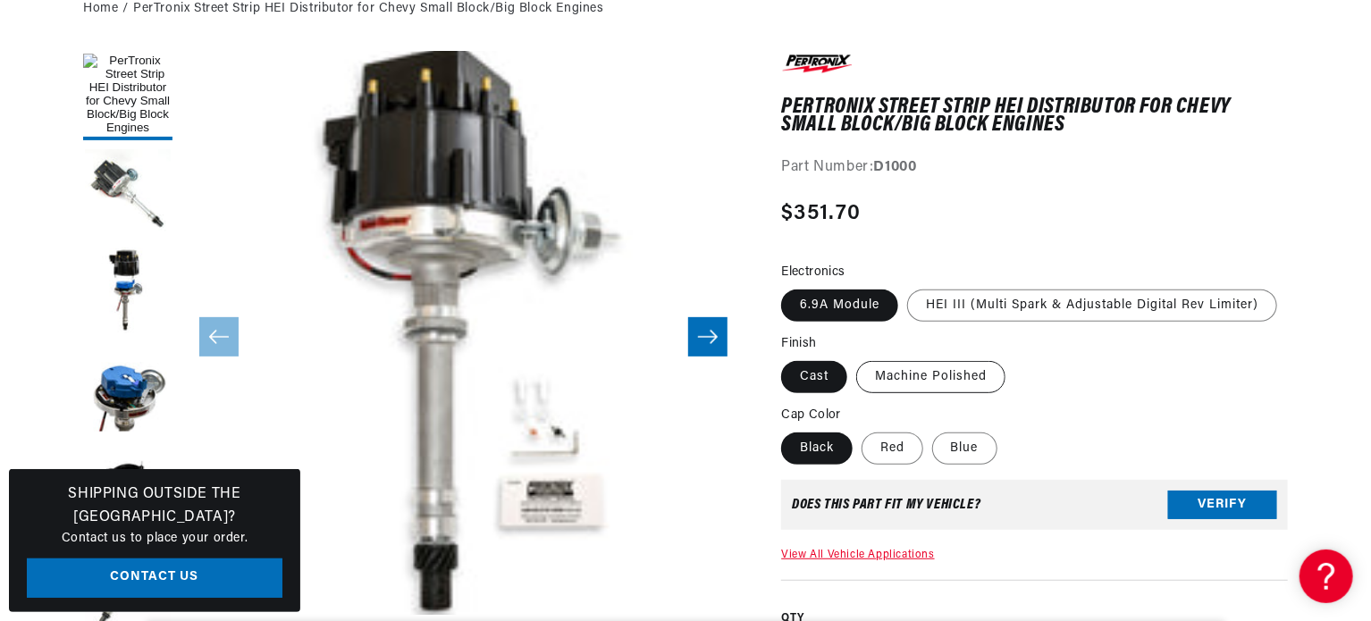
click at [928, 376] on label "Machine Polished" at bounding box center [930, 377] width 149 height 32
click at [857, 358] on input "Machine Polished" at bounding box center [856, 358] width 1 height 1
radio input "true"
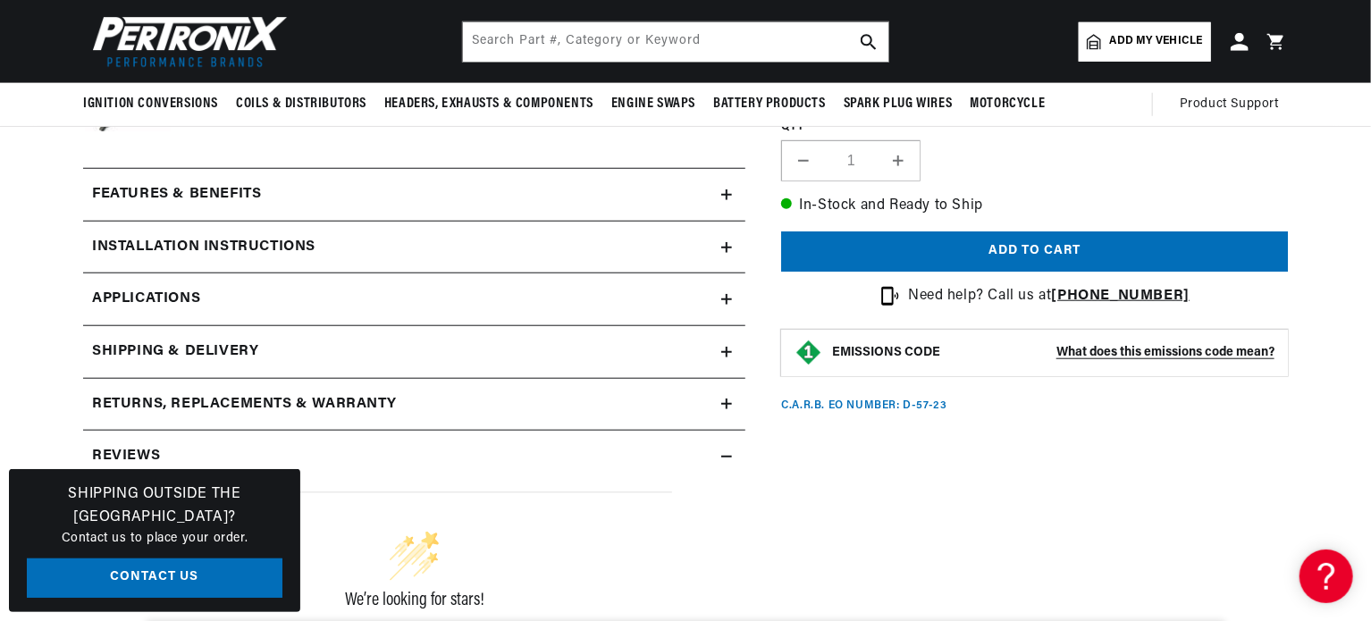
scroll to position [0, 667]
click at [725, 192] on icon at bounding box center [726, 194] width 11 height 11
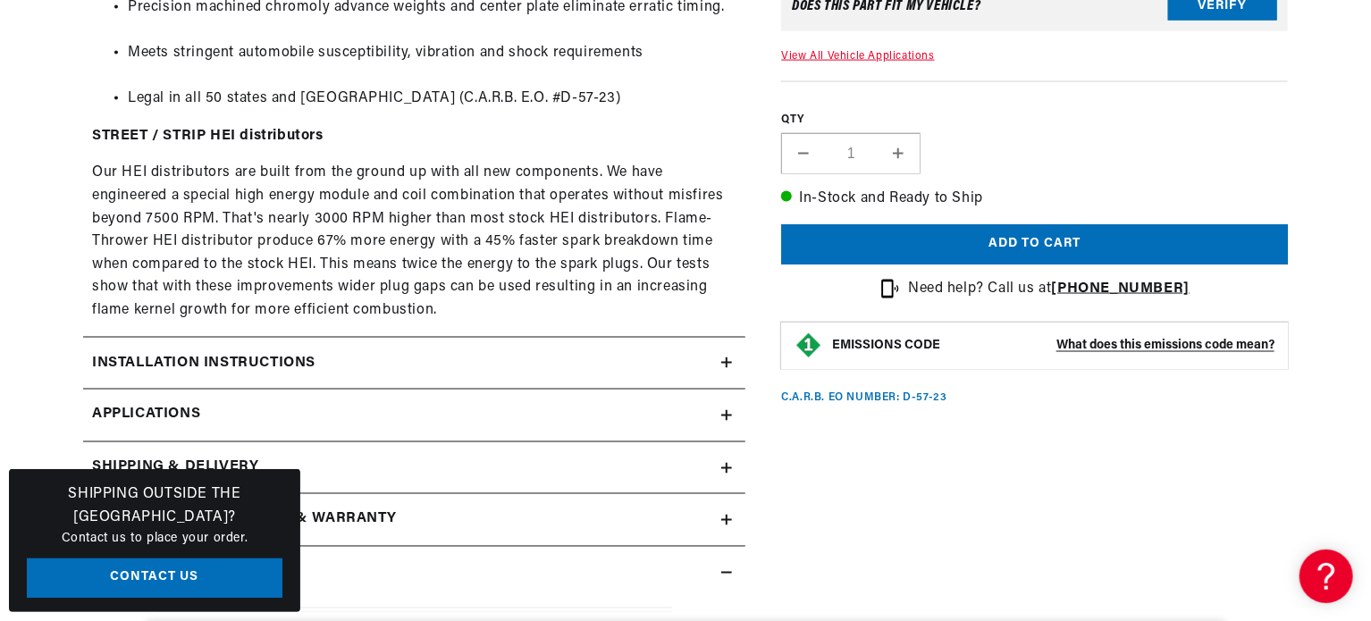
scroll to position [1439, 0]
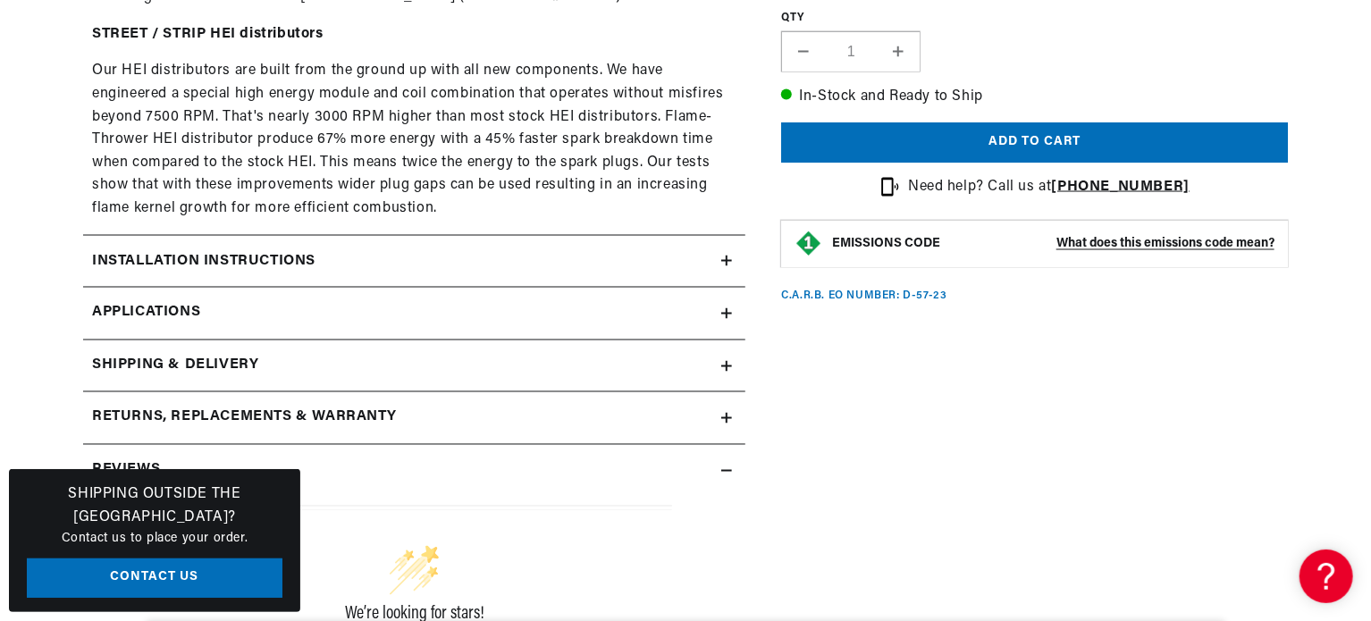
click at [164, 332] on link "Applications" at bounding box center [414, 314] width 662 height 53
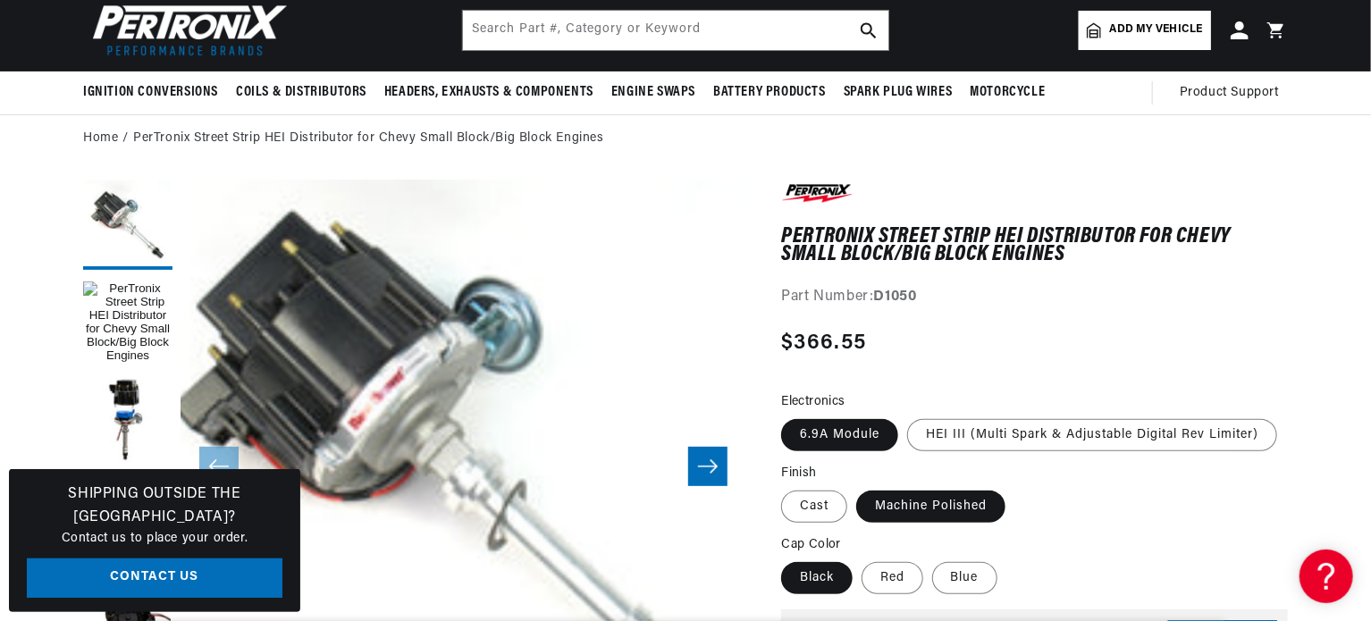
scroll to position [89, 0]
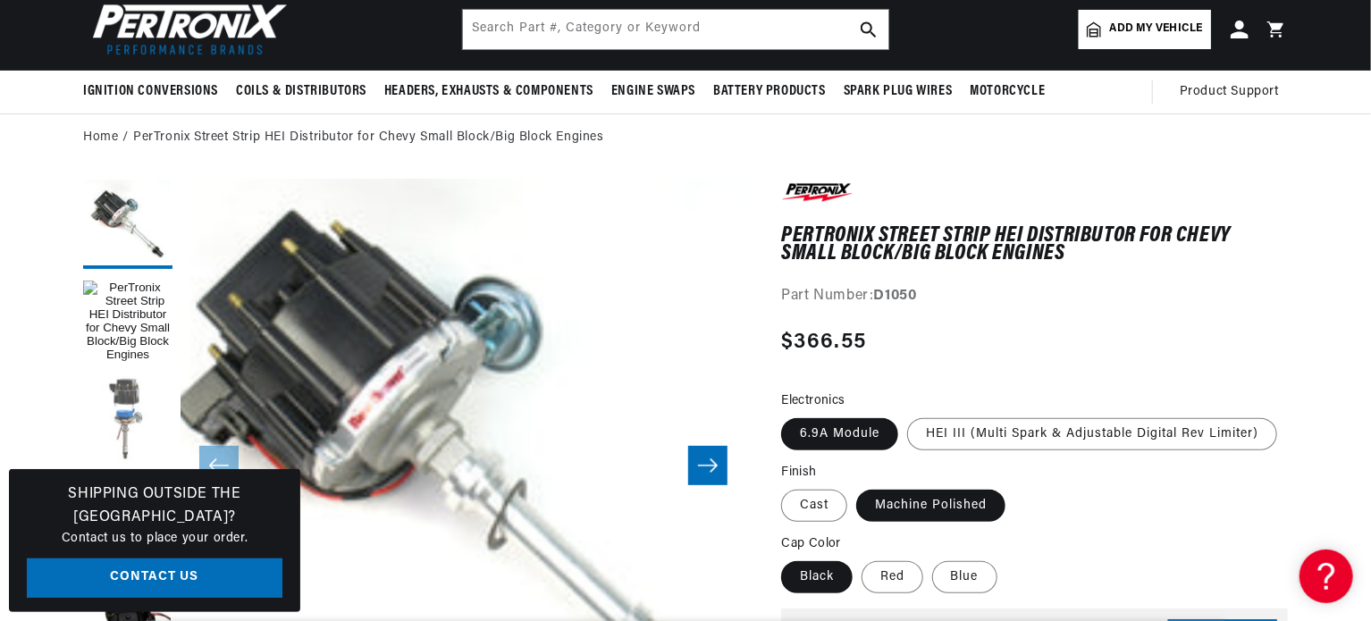
click at [122, 394] on button "Load image 2 in gallery view" at bounding box center [127, 420] width 89 height 89
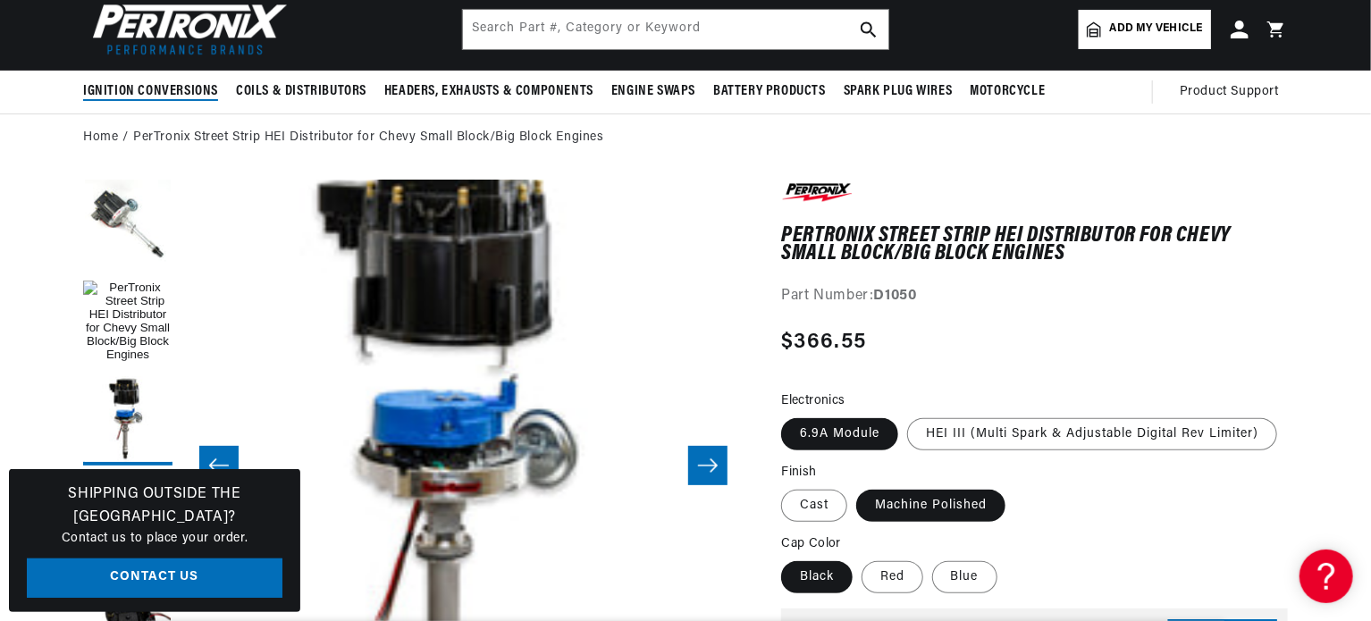
scroll to position [0, 0]
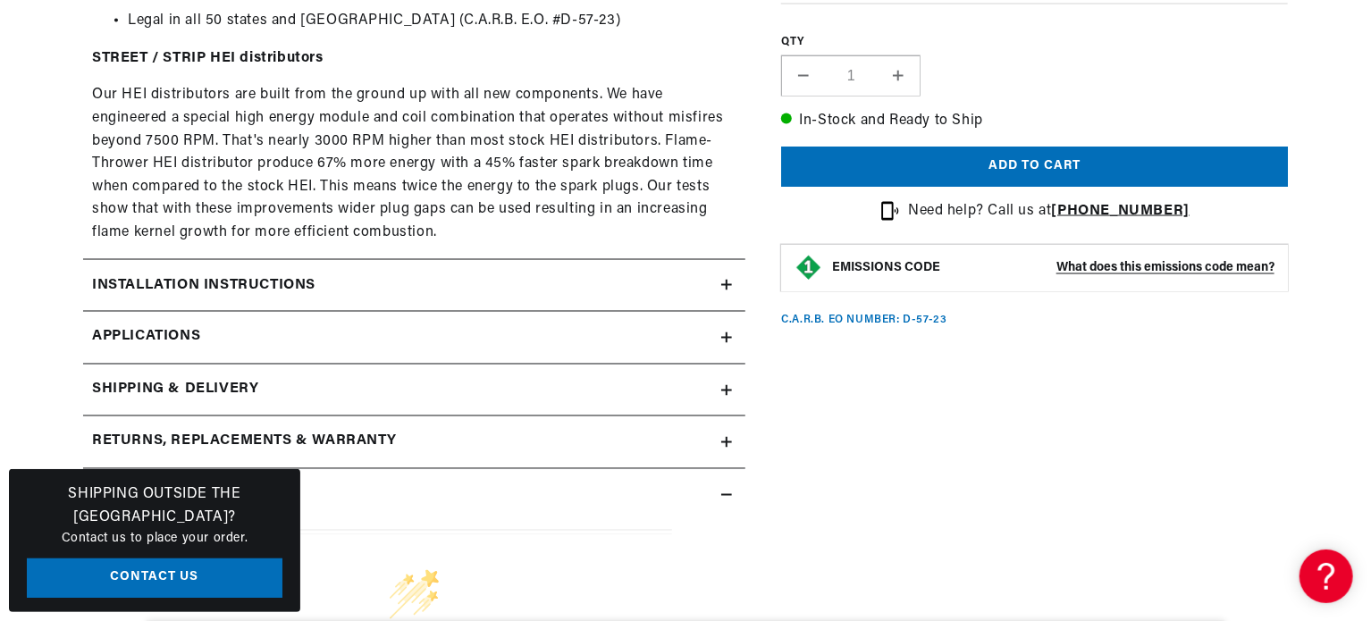
scroll to position [1439, 0]
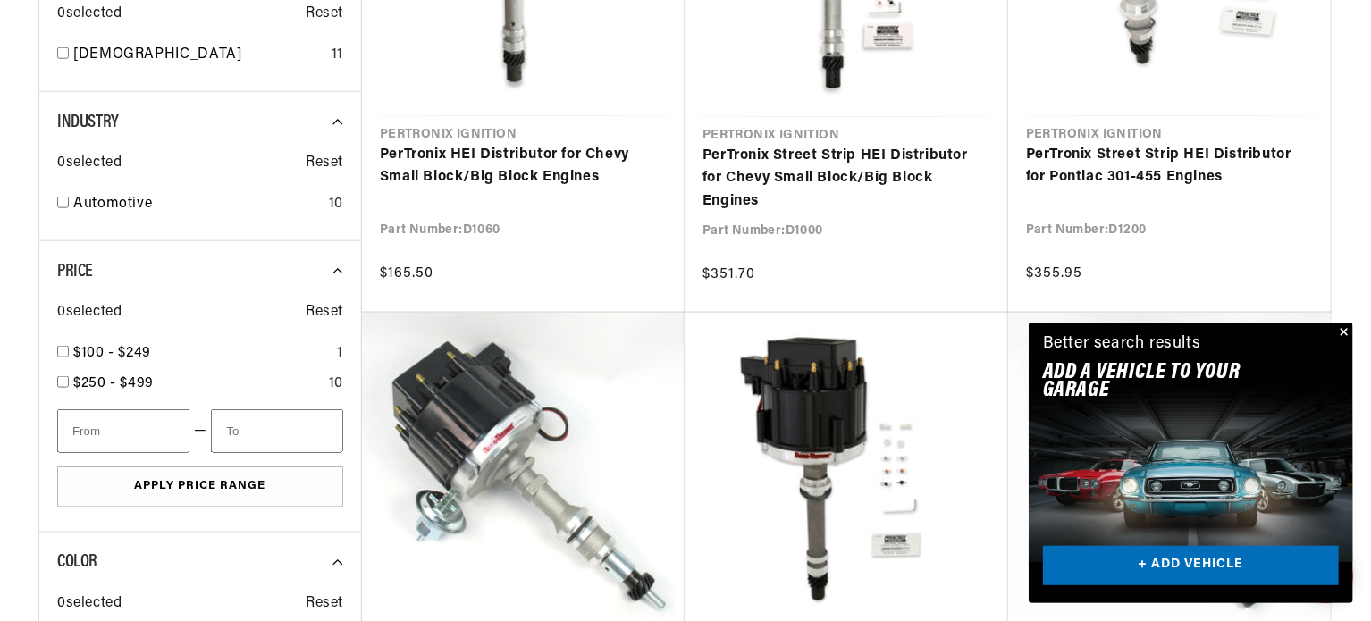
scroll to position [908, 0]
click at [1344, 330] on button "Close" at bounding box center [1342, 333] width 21 height 21
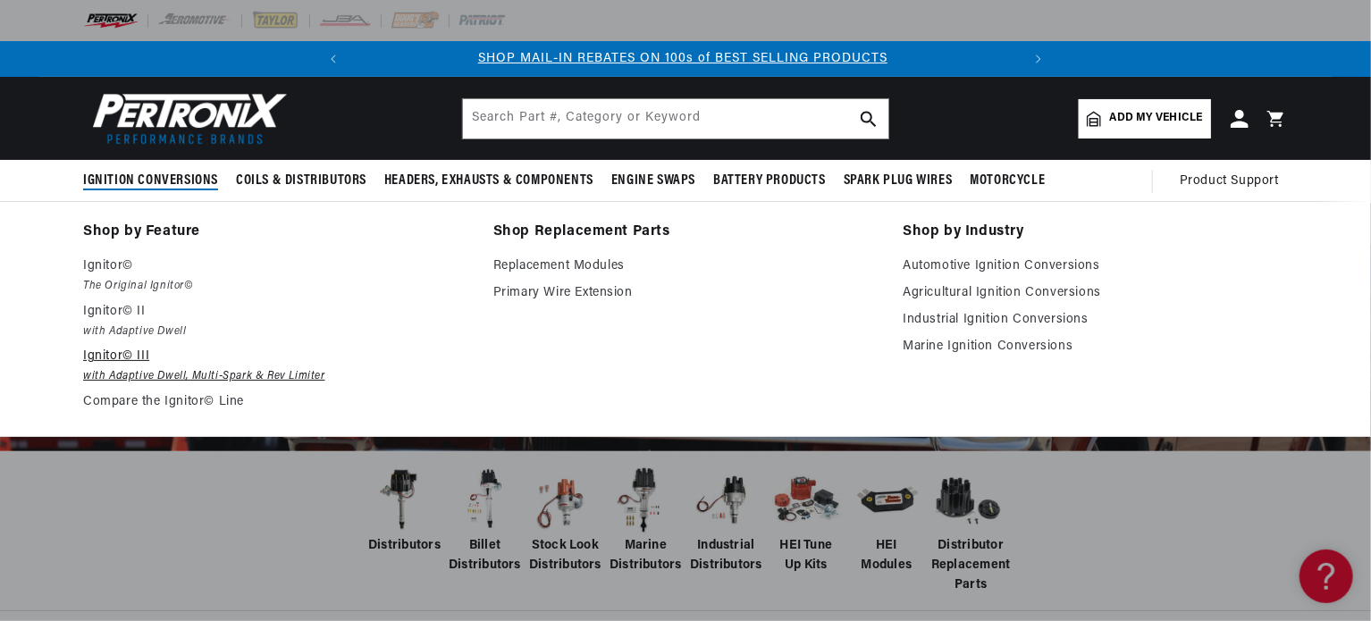
scroll to position [0, 0]
click at [122, 357] on p "Ignitor© III" at bounding box center [275, 356] width 385 height 21
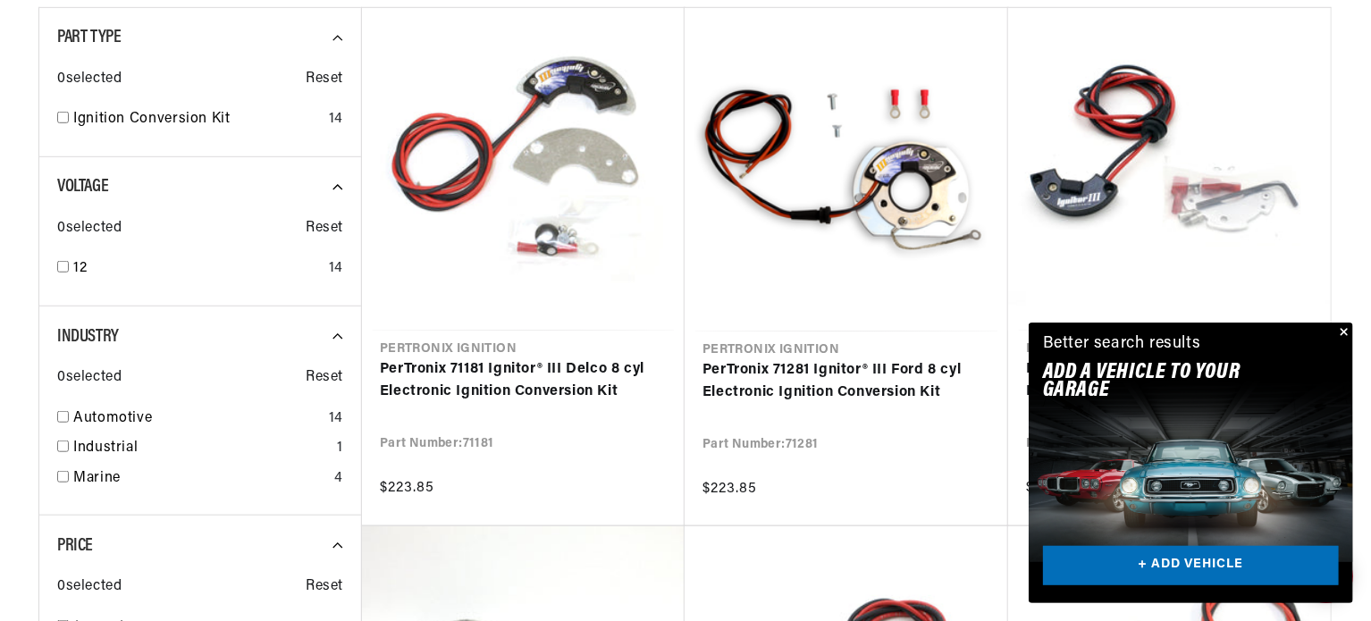
scroll to position [534, 0]
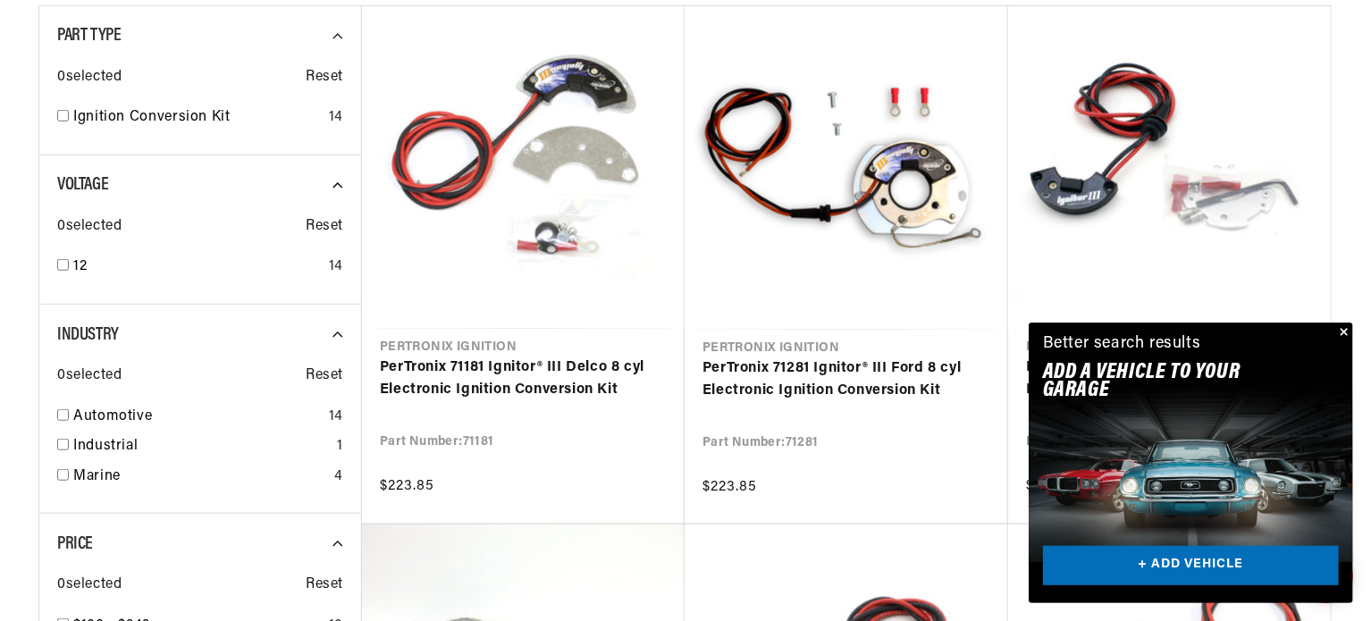
click at [1343, 332] on button "Close" at bounding box center [1342, 333] width 21 height 21
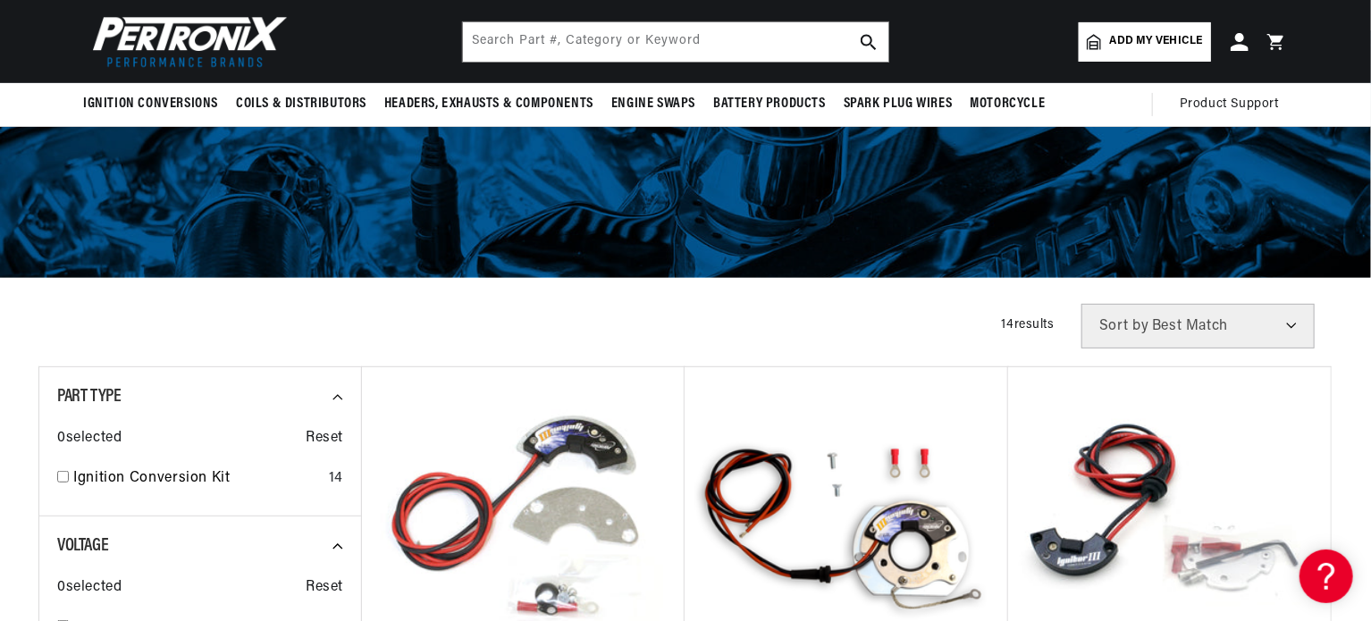
scroll to position [0, 0]
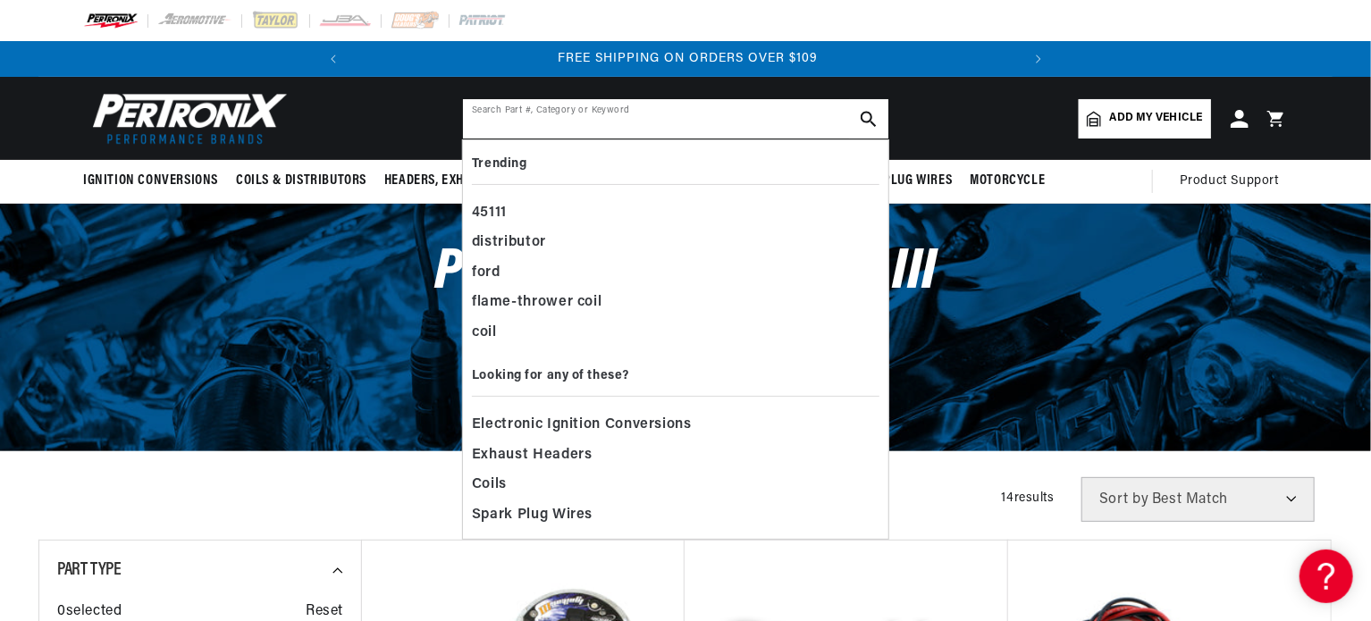
click at [620, 117] on input "text" at bounding box center [675, 118] width 425 height 39
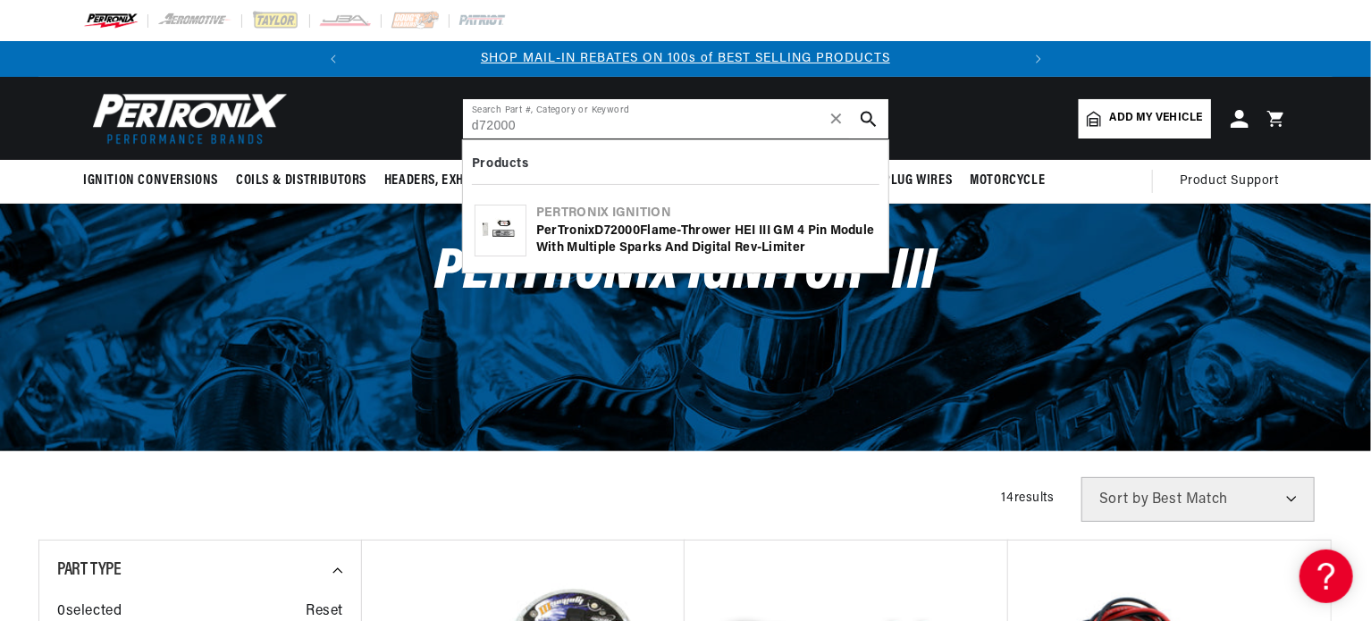
type input "d72000"
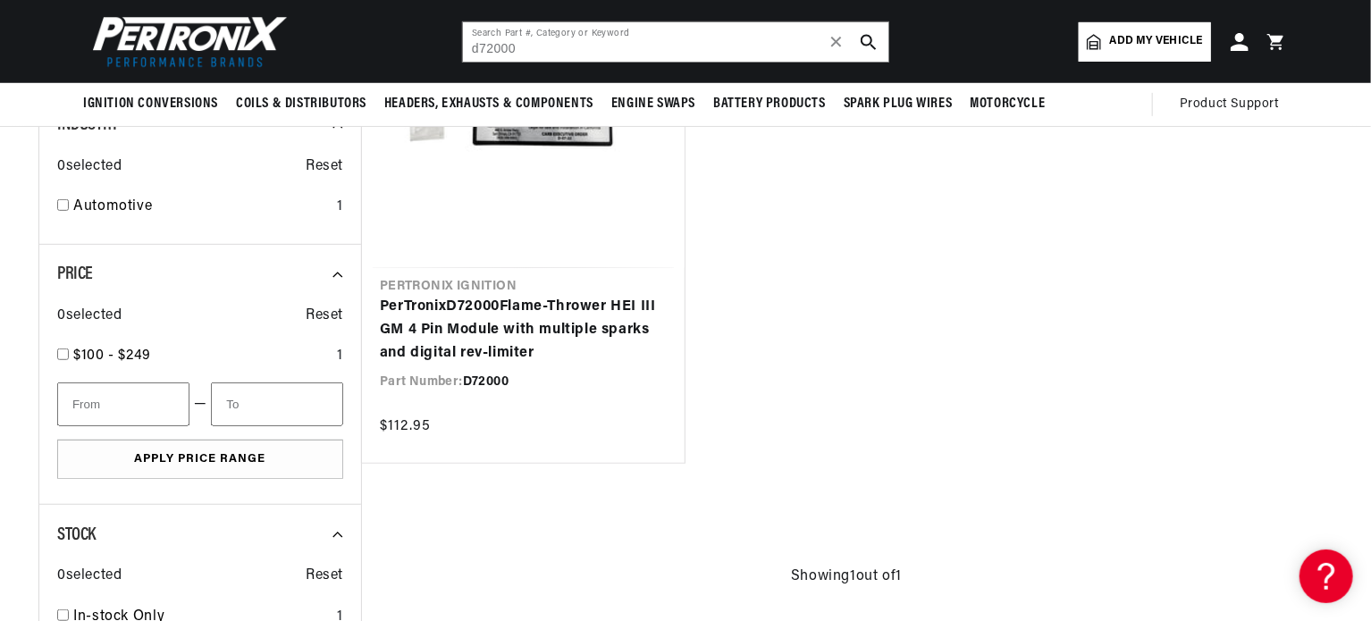
scroll to position [347, 0]
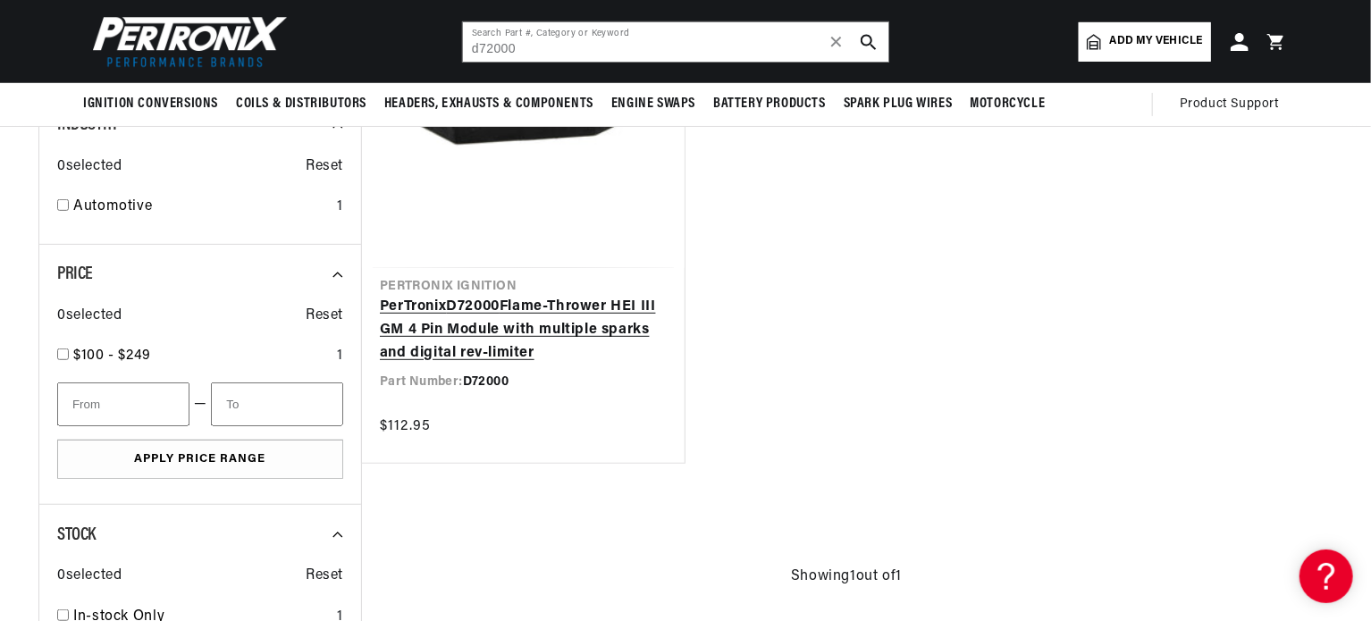
click at [504, 326] on link "PerTronix D72000 Flame-Thrower HEI III GM 4 Pin Module with multiple sparks and…" at bounding box center [523, 330] width 287 height 69
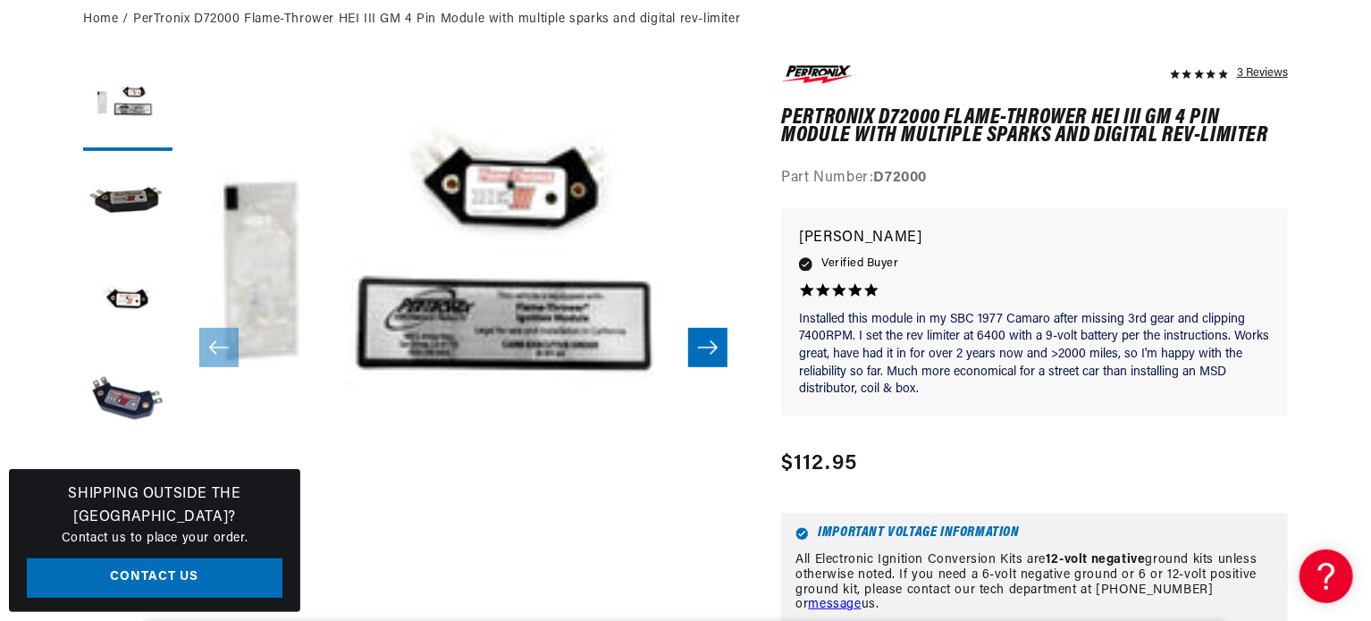
scroll to position [207, 0]
click at [154, 408] on button "Load image 4 in gallery view" at bounding box center [127, 401] width 89 height 89
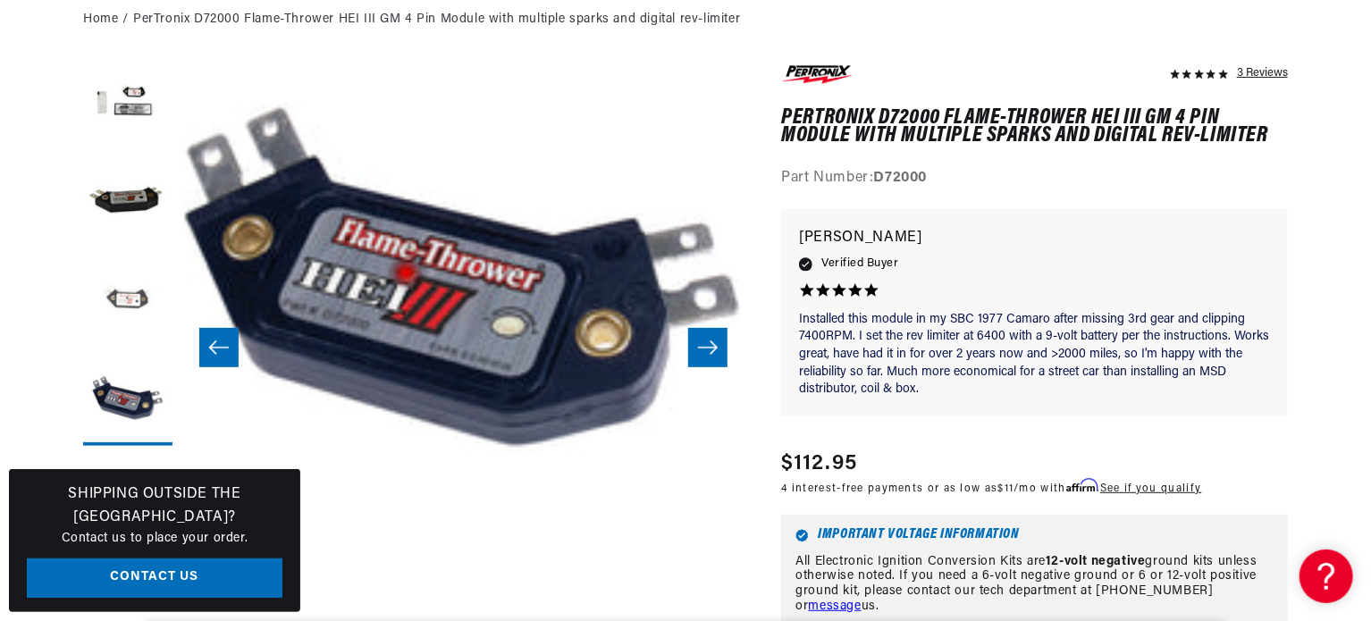
scroll to position [0, 667]
click at [129, 291] on button "Load image 3 in gallery view" at bounding box center [127, 302] width 89 height 89
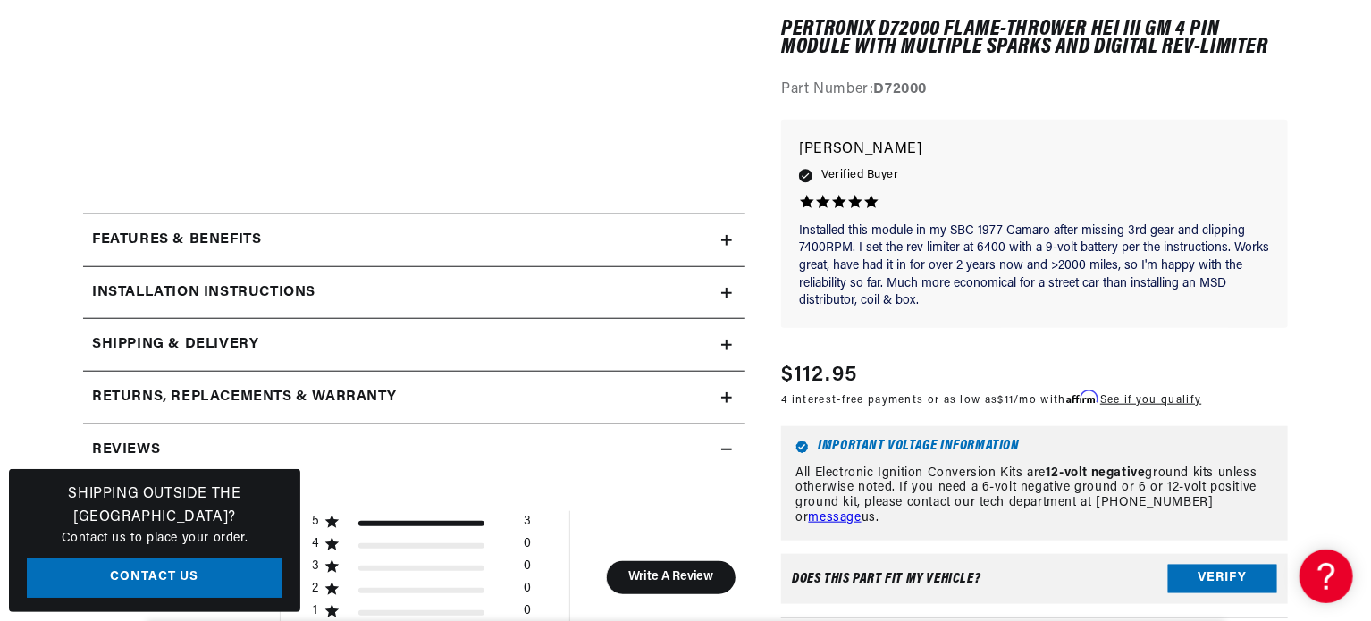
click at [290, 231] on div "Features & Benefits" at bounding box center [402, 240] width 638 height 23
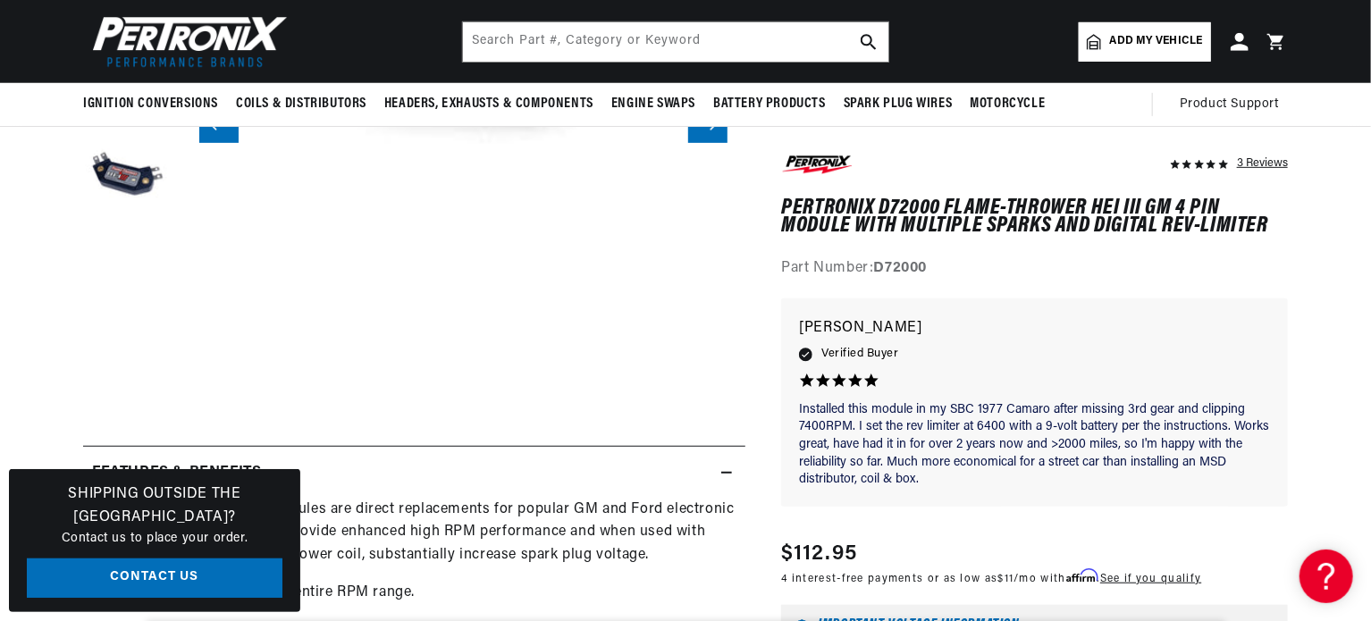
scroll to position [0, 0]
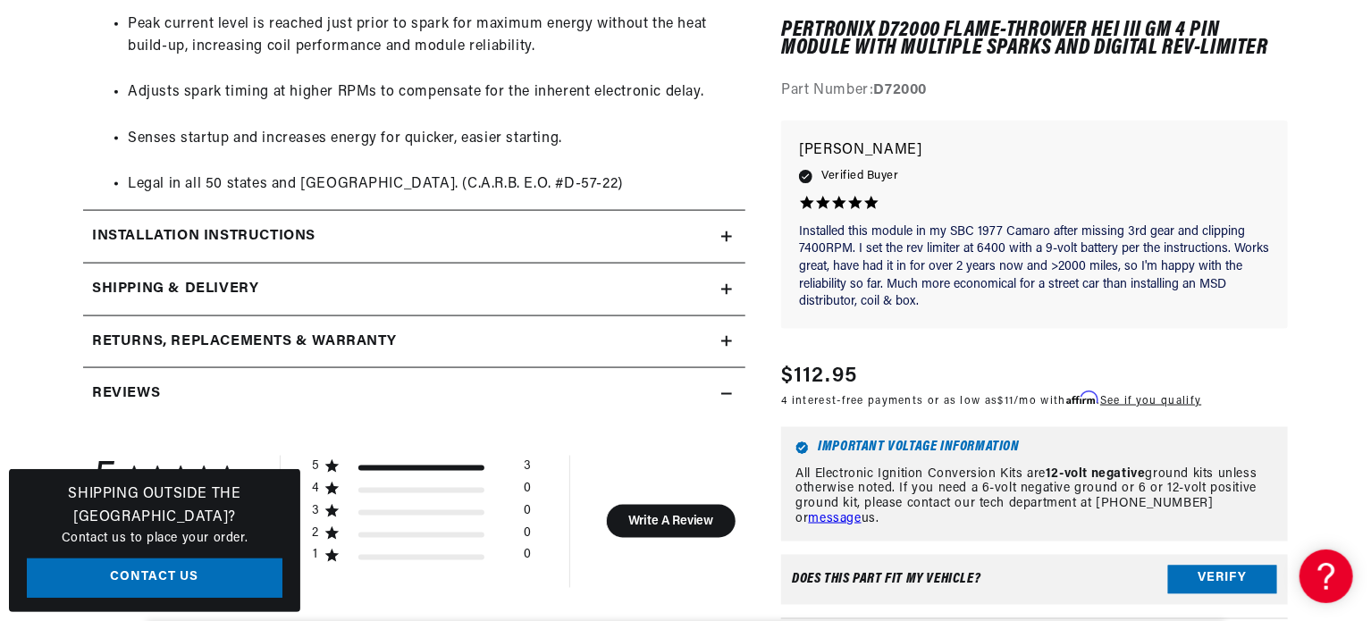
click at [264, 237] on h2 "Installation instructions" at bounding box center [203, 236] width 223 height 23
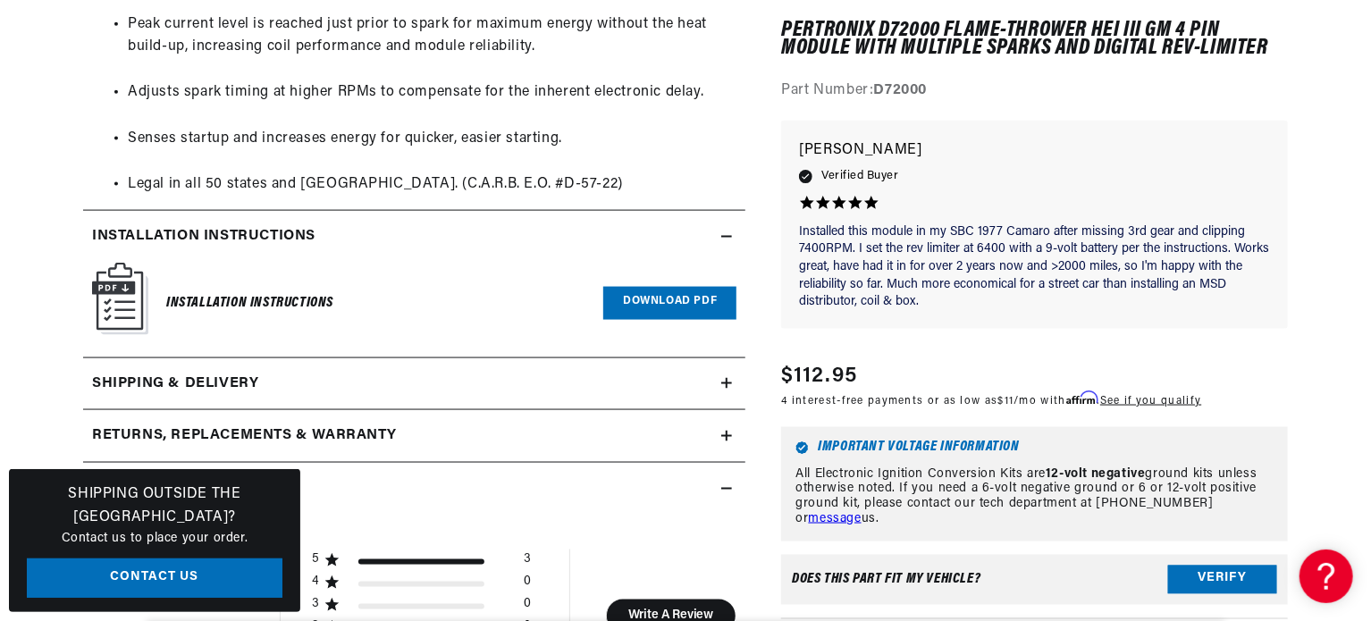
click at [657, 300] on link "Download PDF" at bounding box center [669, 303] width 133 height 33
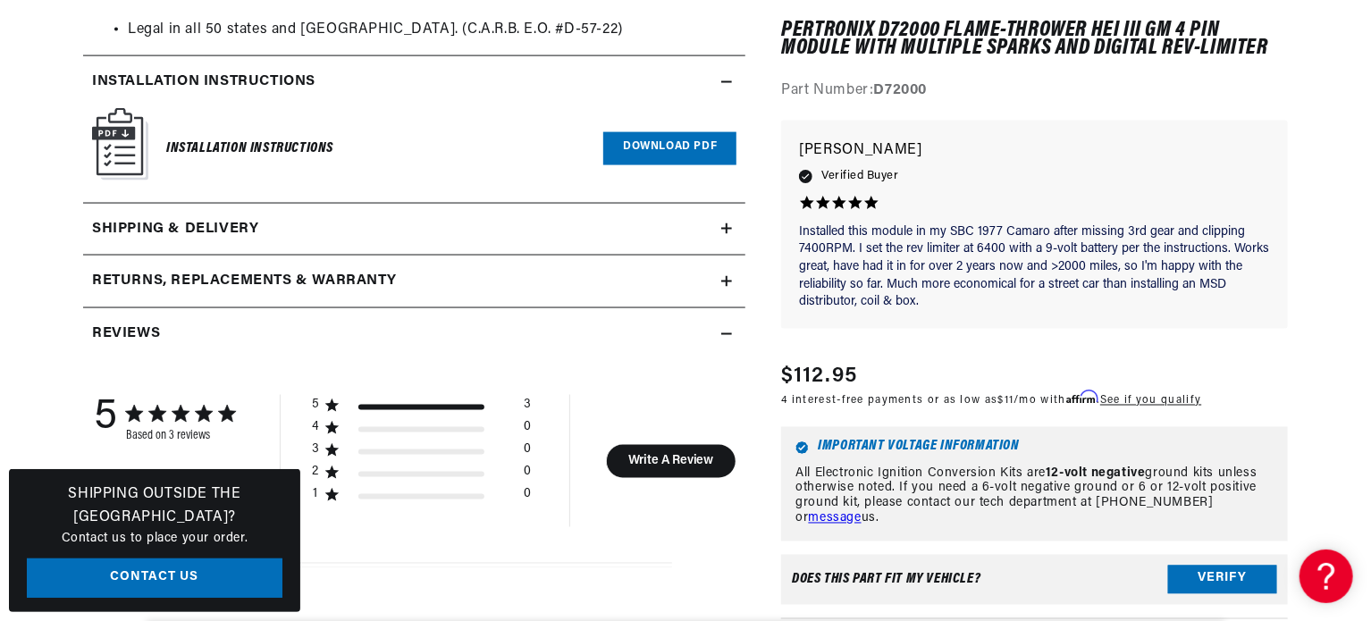
scroll to position [0, 285]
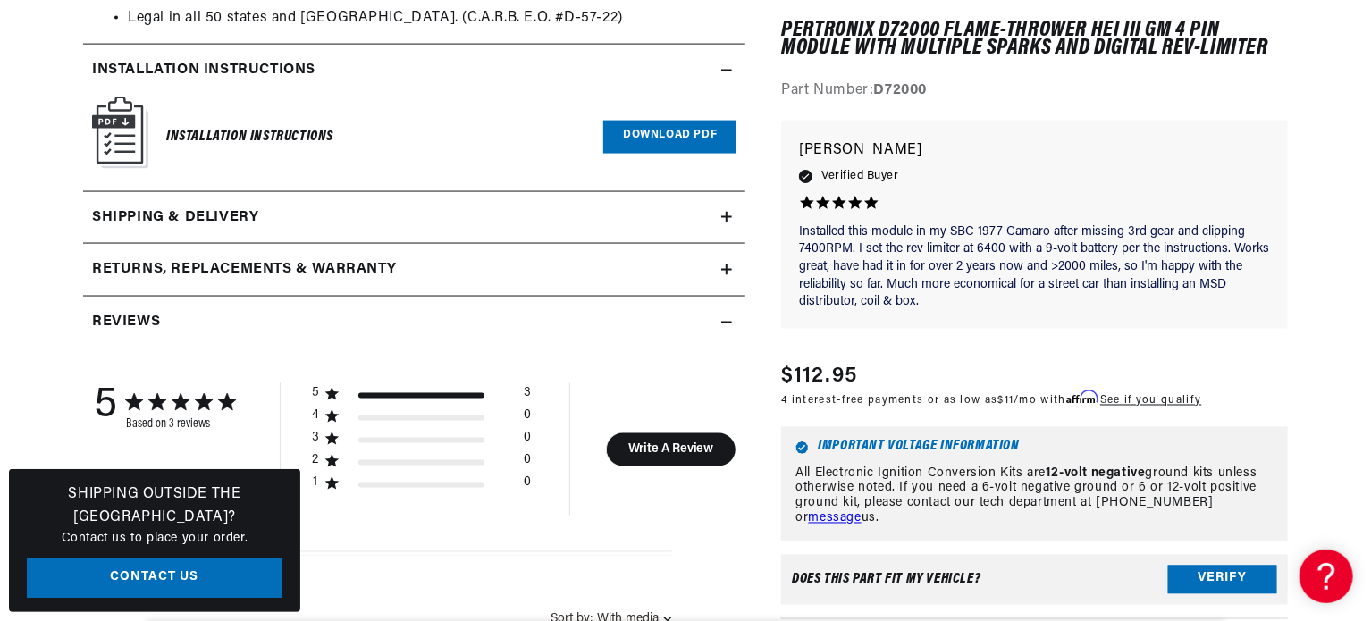
click at [415, 265] on div "Returns, Replacements & Warranty" at bounding box center [402, 269] width 638 height 23
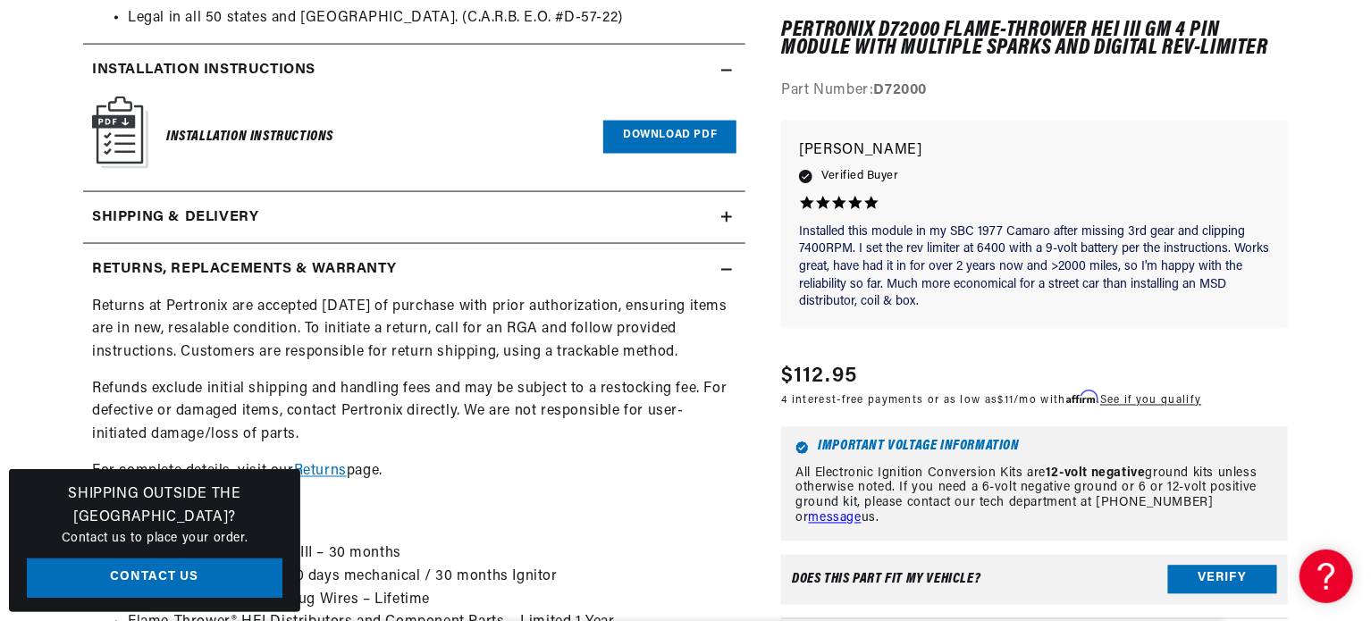
click at [415, 265] on div "Returns, Replacements & Warranty" at bounding box center [402, 269] width 638 height 23
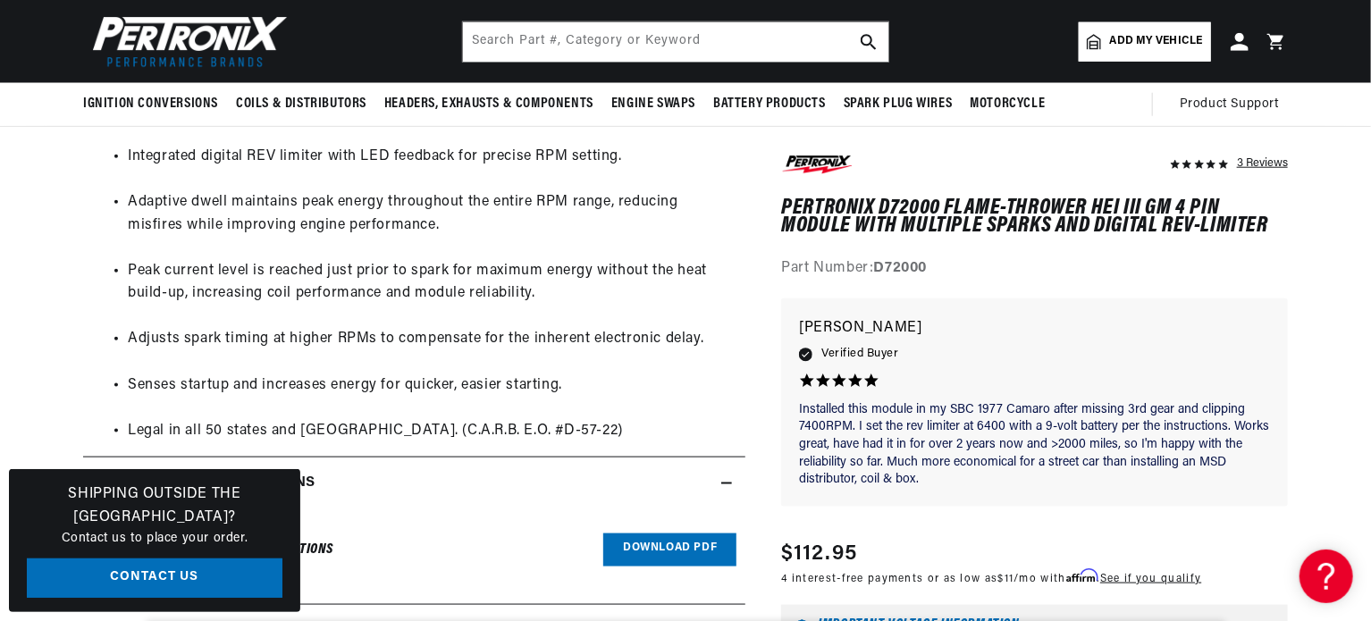
scroll to position [0, 667]
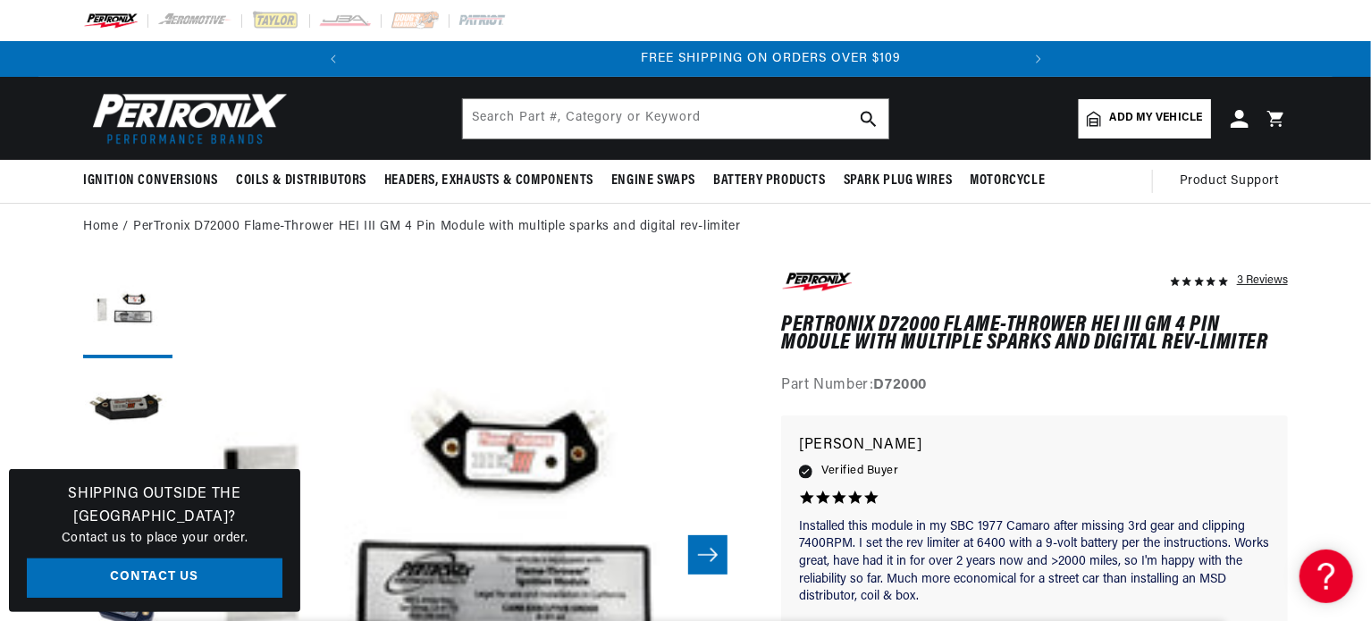
scroll to position [0, 667]
click at [161, 110] on img at bounding box center [186, 119] width 206 height 62
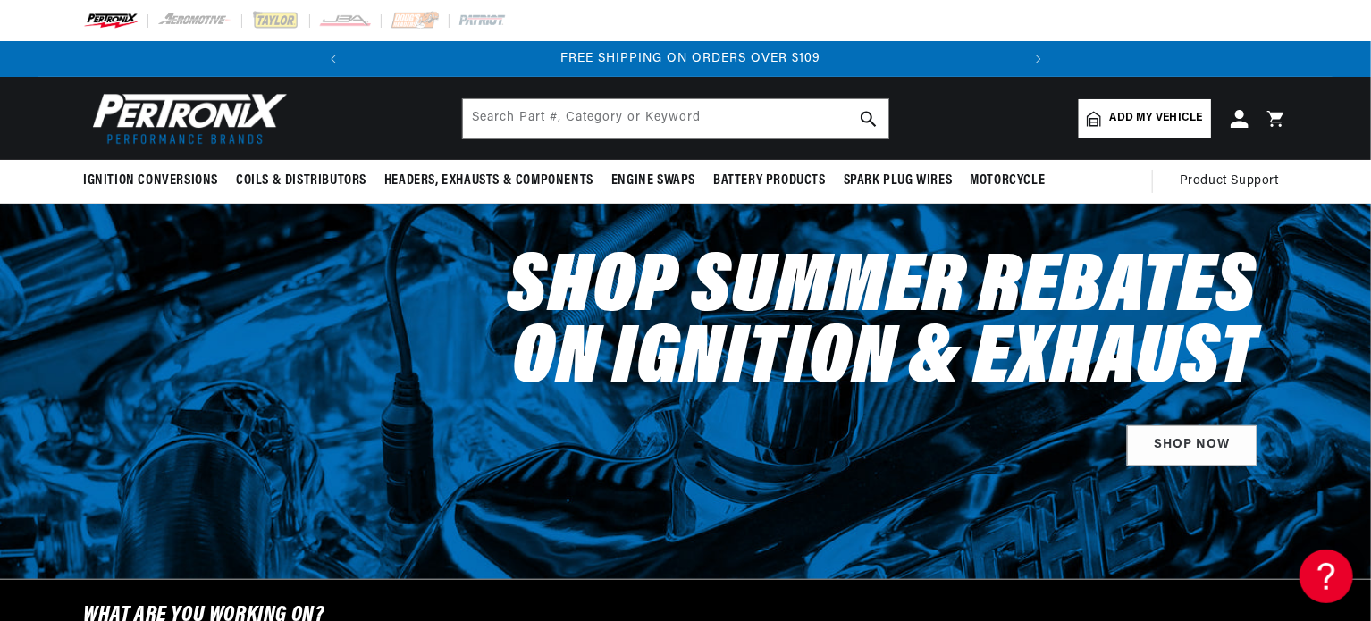
scroll to position [0, 667]
click at [332, 56] on icon "Translation missing: en.sections.announcements.previous_announcement" at bounding box center [333, 59] width 5 height 9
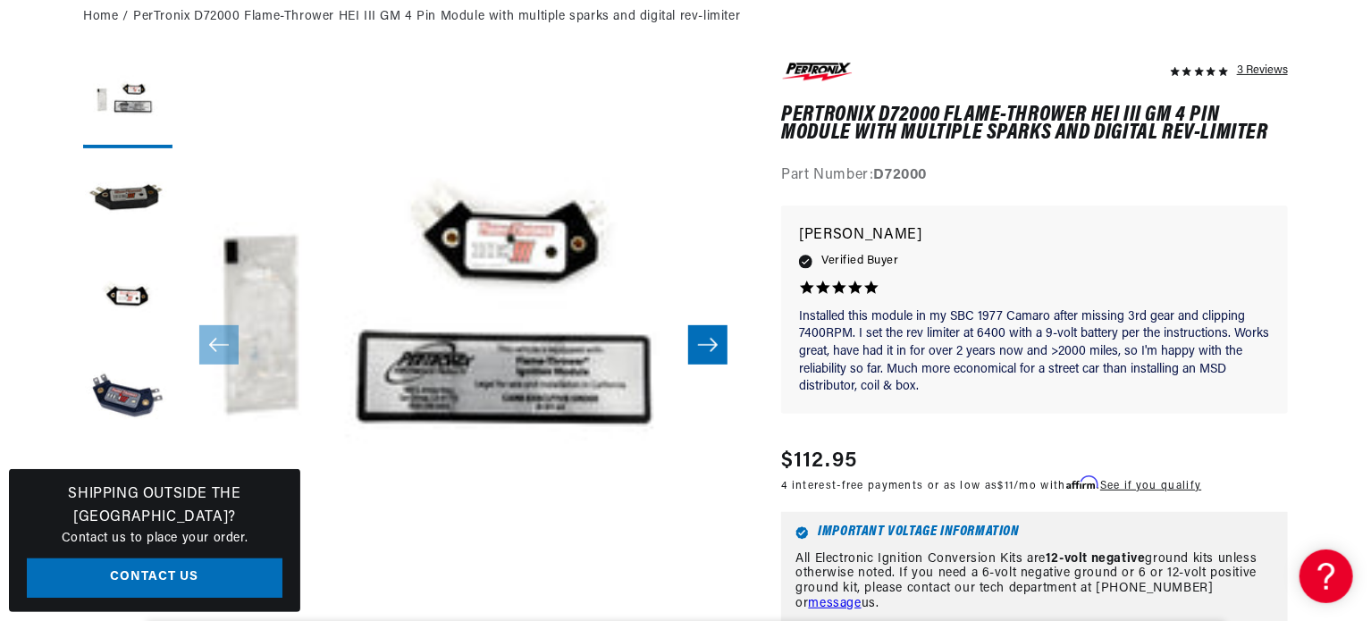
scroll to position [0, 667]
click at [123, 396] on button "Load image 4 in gallery view" at bounding box center [127, 398] width 89 height 89
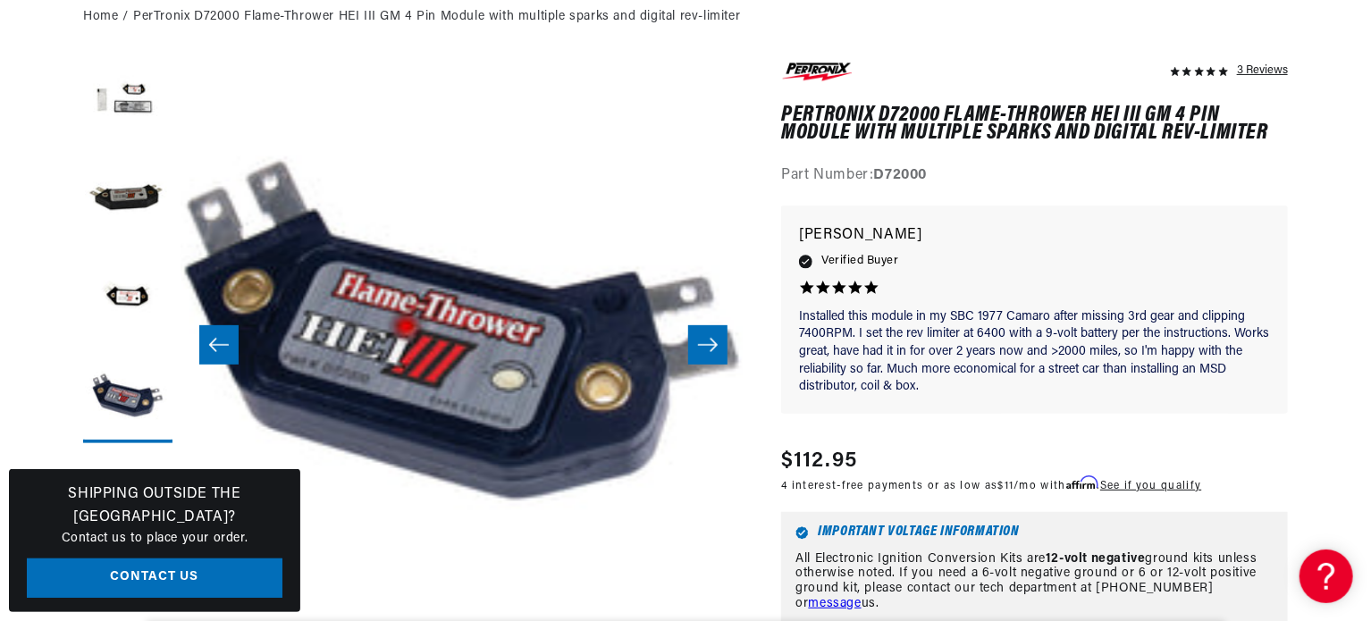
scroll to position [0, 0]
click at [135, 299] on button "Load image 3 in gallery view" at bounding box center [127, 300] width 89 height 89
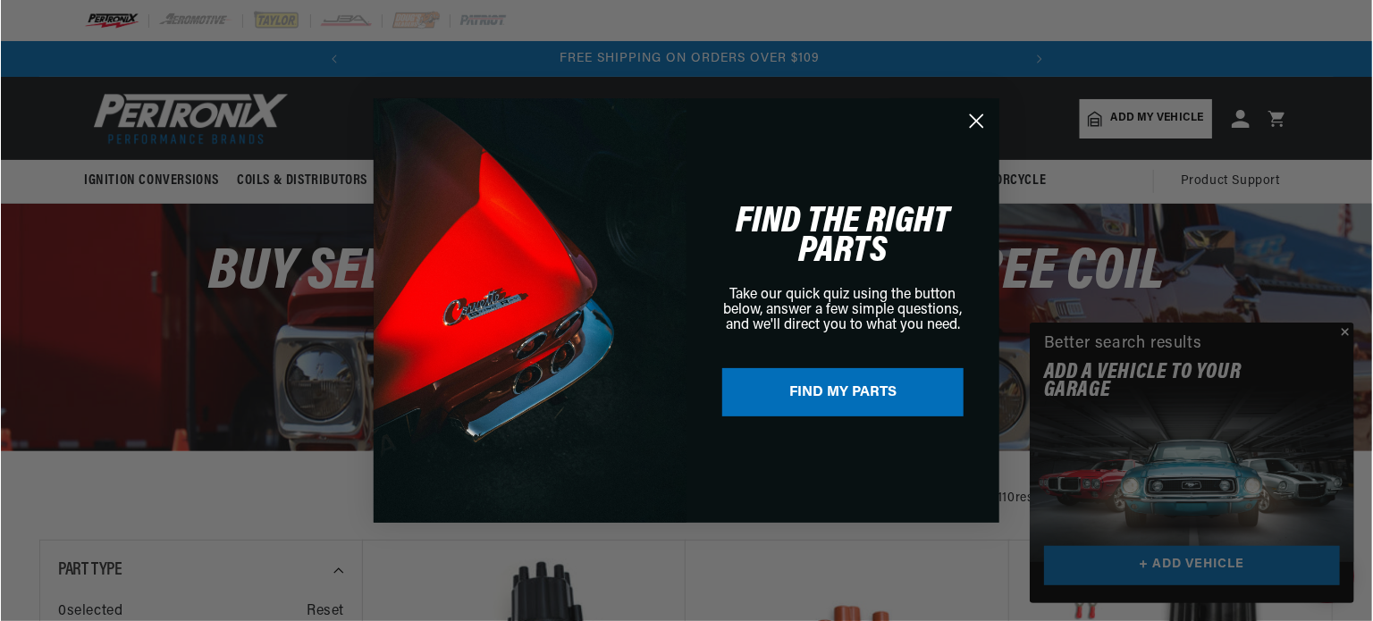
scroll to position [0, 667]
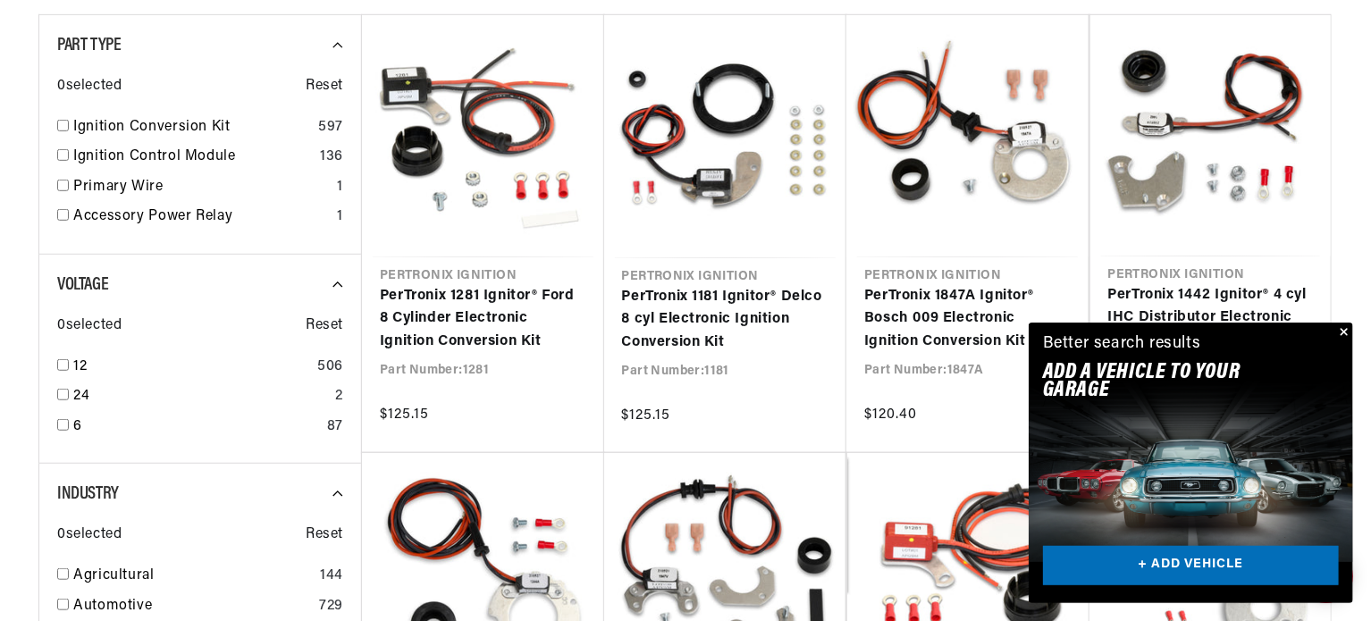
scroll to position [467, 0]
